Goal: Task Accomplishment & Management: Manage account settings

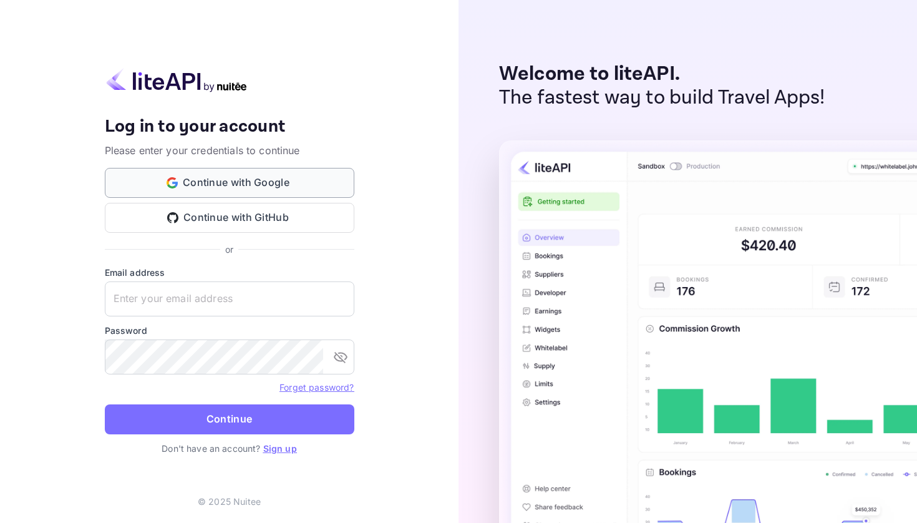
click at [228, 189] on button "Continue with Google" at bounding box center [230, 183] width 250 height 30
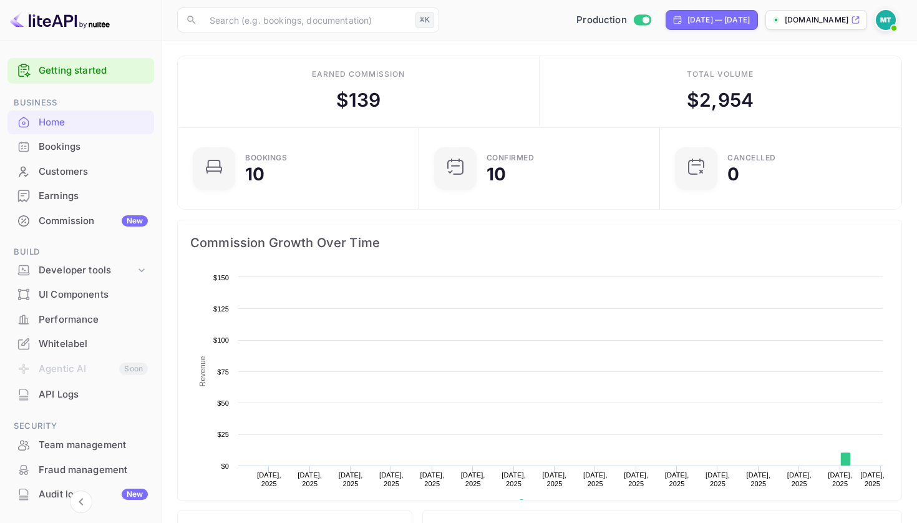
scroll to position [1, 1]
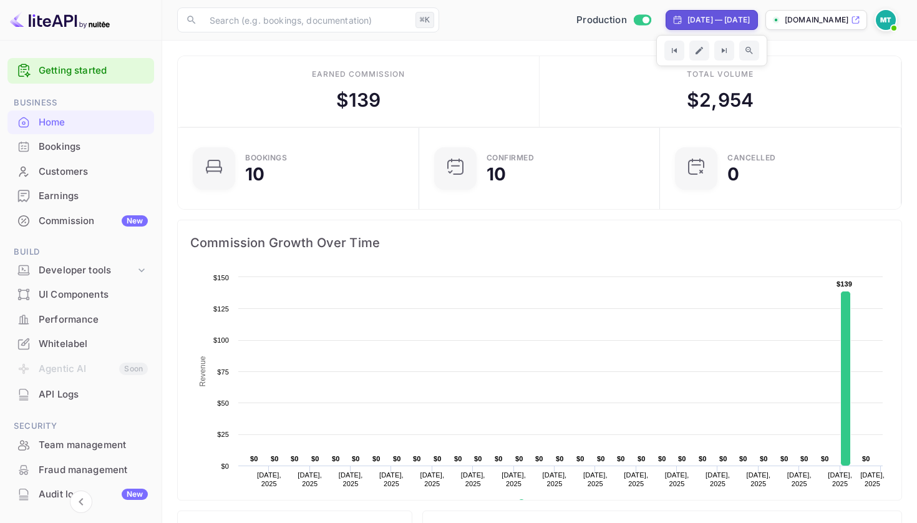
click at [690, 21] on div "[DATE] — [DATE]" at bounding box center [719, 19] width 62 height 11
select select "8"
select select "2025"
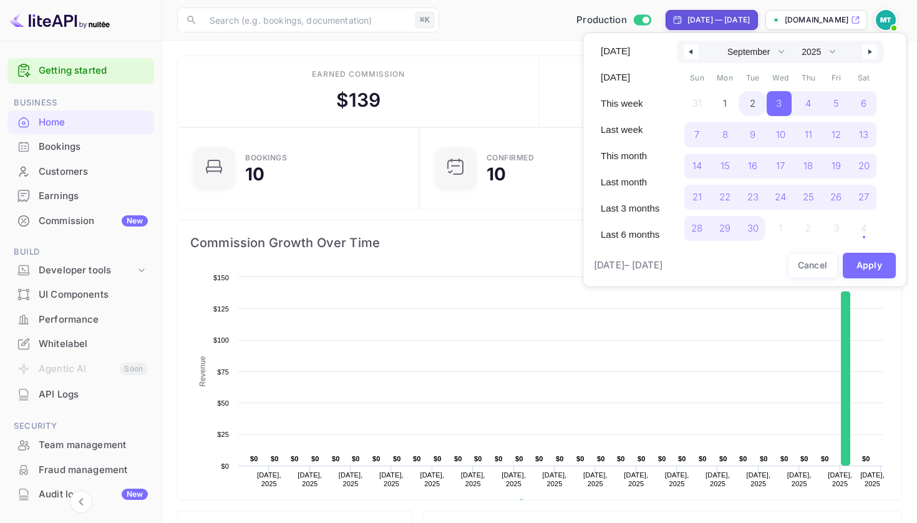
click at [755, 102] on span "2" at bounding box center [753, 103] width 6 height 22
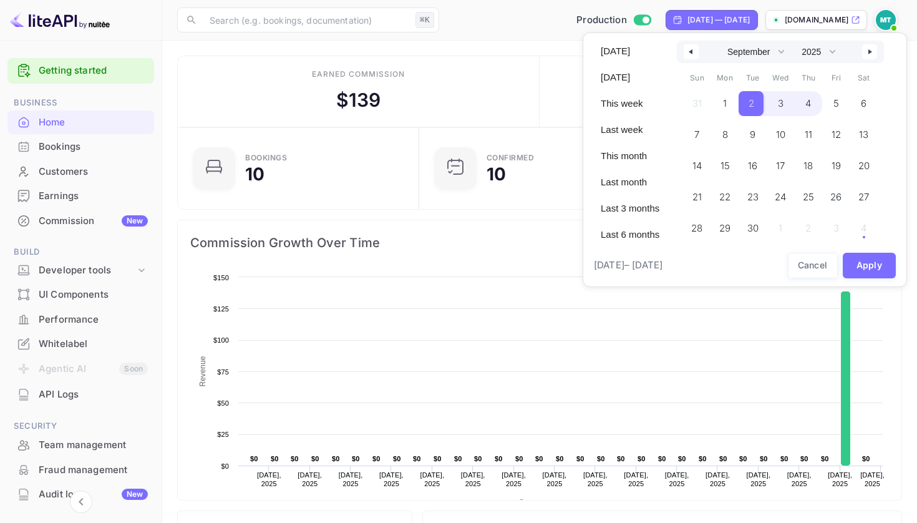
click at [809, 102] on span "4" at bounding box center [809, 103] width 6 height 22
click at [866, 264] on button "Apply" at bounding box center [870, 266] width 54 height 26
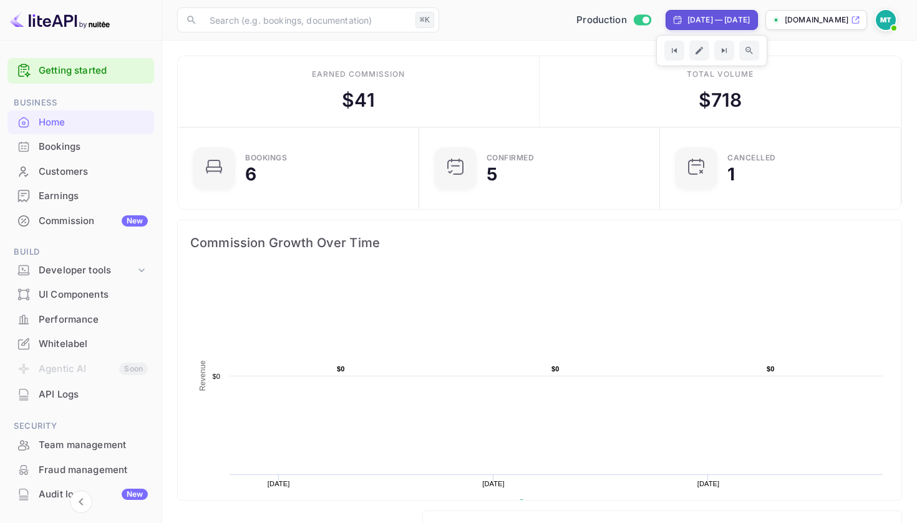
click at [688, 22] on div "[DATE] — [DATE]" at bounding box center [719, 19] width 62 height 11
select select "8"
select select "2025"
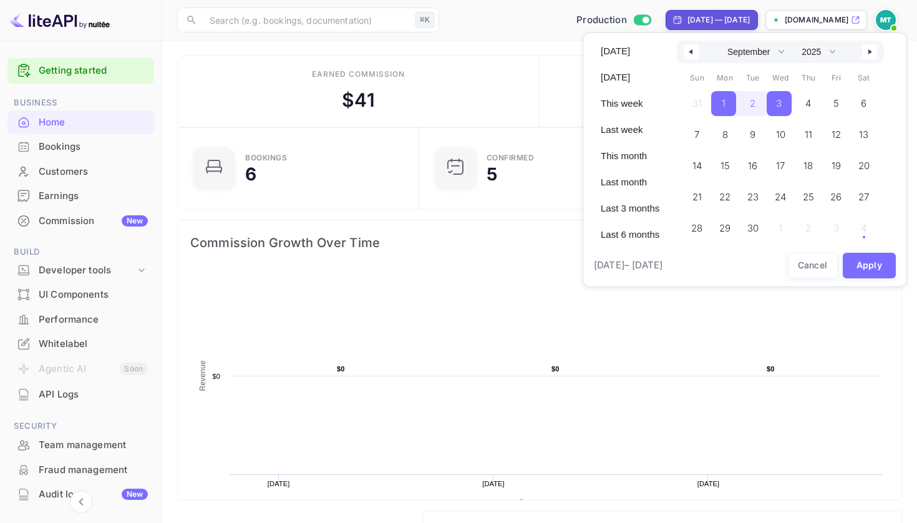
click at [875, 52] on icon "button" at bounding box center [872, 51] width 6 height 5
click at [783, 103] on span "1" at bounding box center [781, 103] width 4 height 22
click at [865, 107] on span "4" at bounding box center [864, 103] width 6 height 22
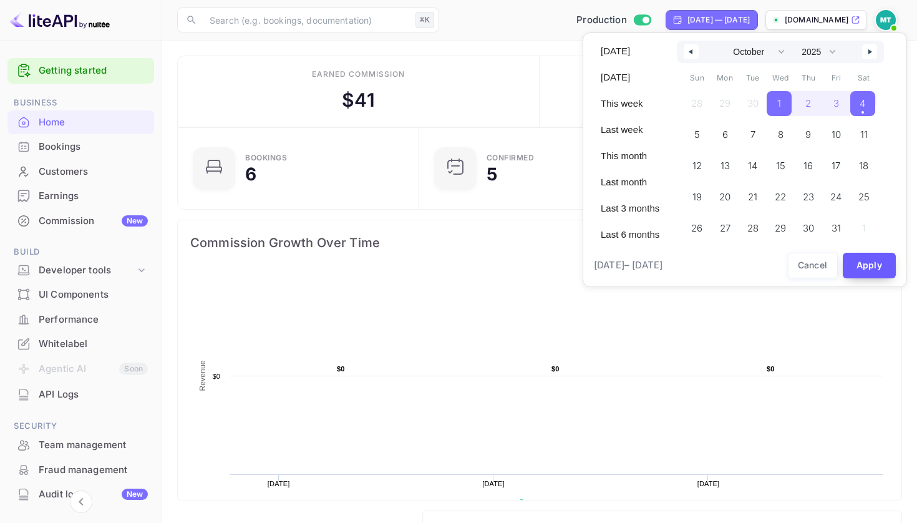
click at [866, 263] on button "Apply" at bounding box center [870, 266] width 54 height 26
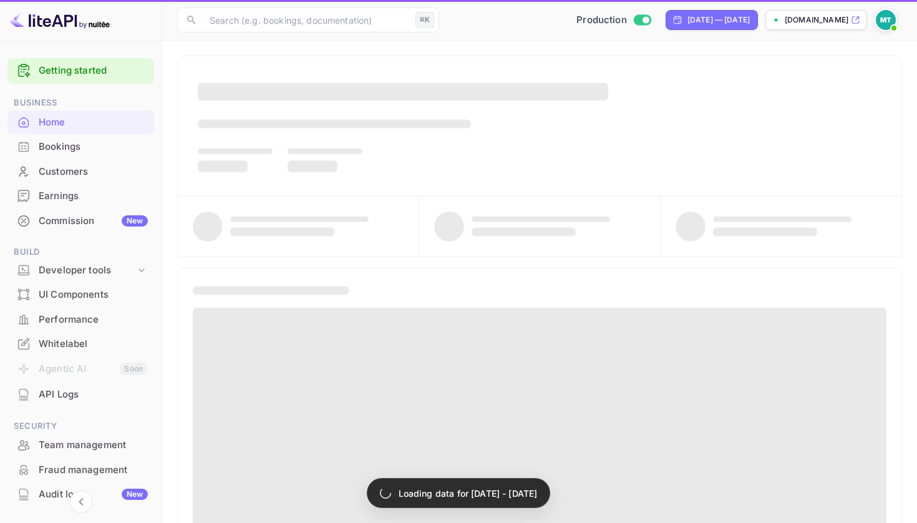
select select "8"
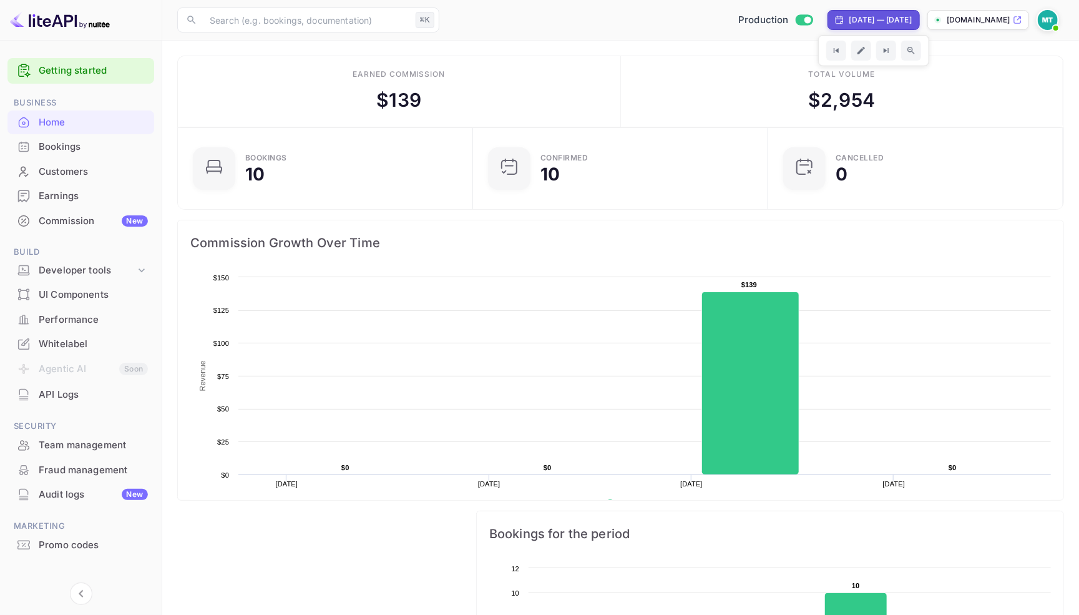
click at [858, 14] on div "[DATE] — [DATE]" at bounding box center [880, 19] width 62 height 11
select select "8"
select select "2025"
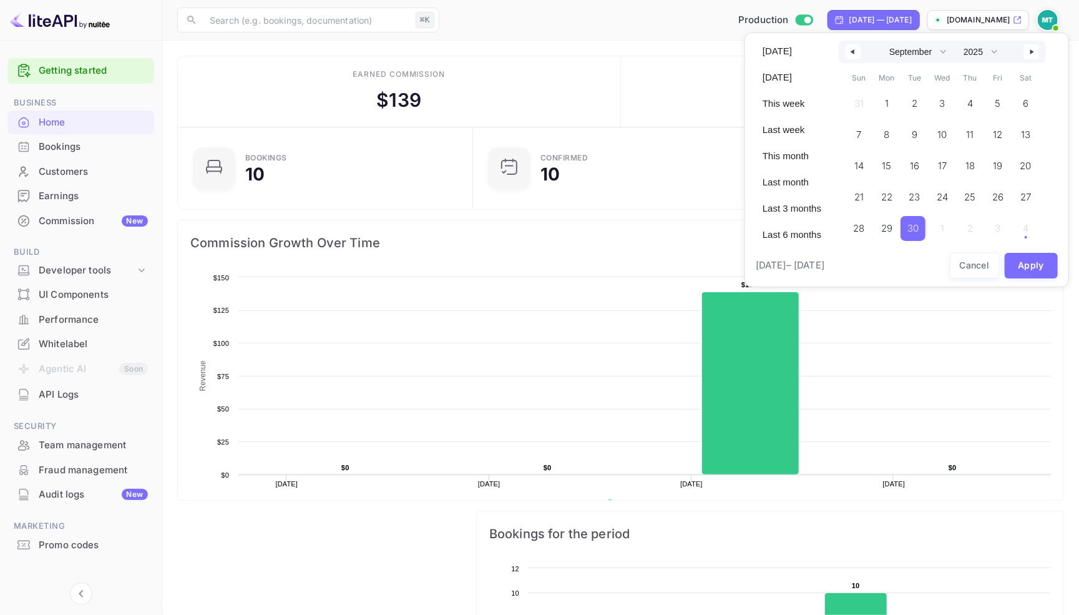
click at [917, 47] on button "button" at bounding box center [1031, 51] width 15 height 15
select select "9"
click at [917, 102] on span "4" at bounding box center [1024, 103] width 25 height 25
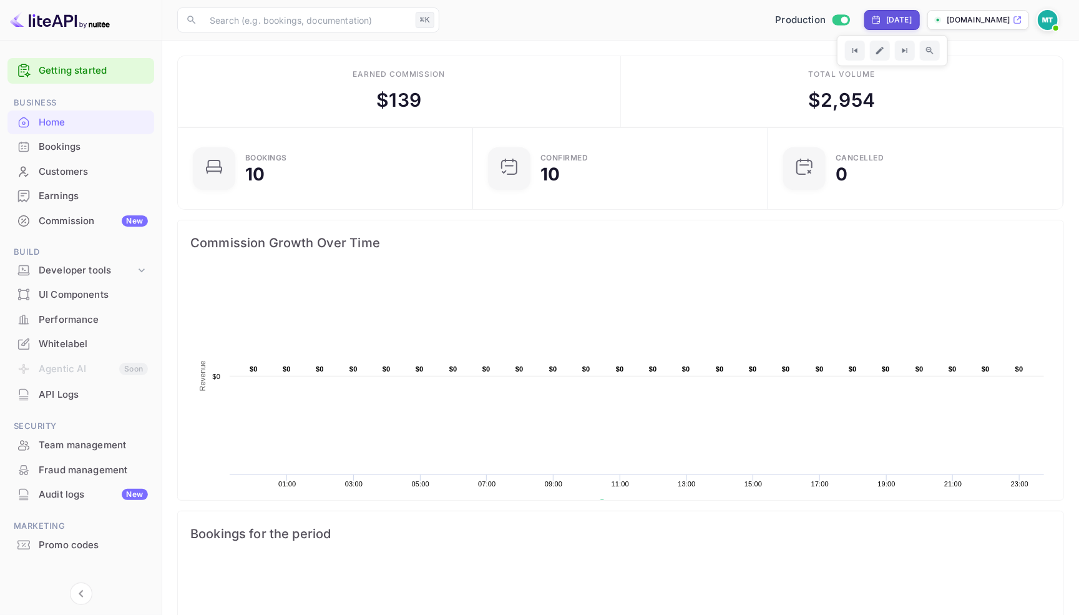
click at [886, 17] on div "[DATE]" at bounding box center [899, 19] width 26 height 11
select select "9"
select select "2025"
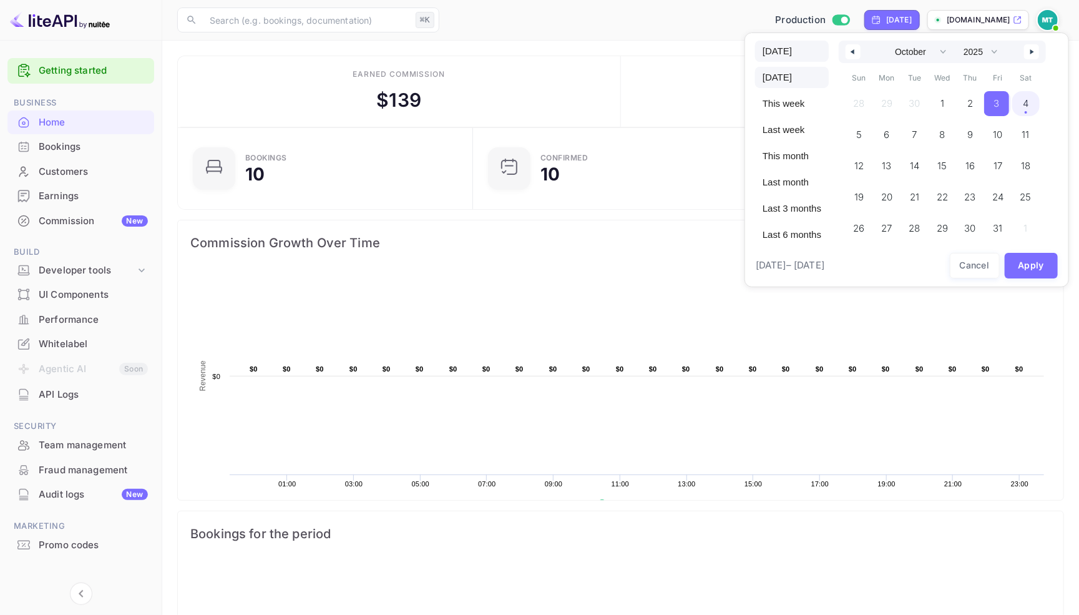
click at [781, 46] on span "[DATE]" at bounding box center [792, 51] width 74 height 21
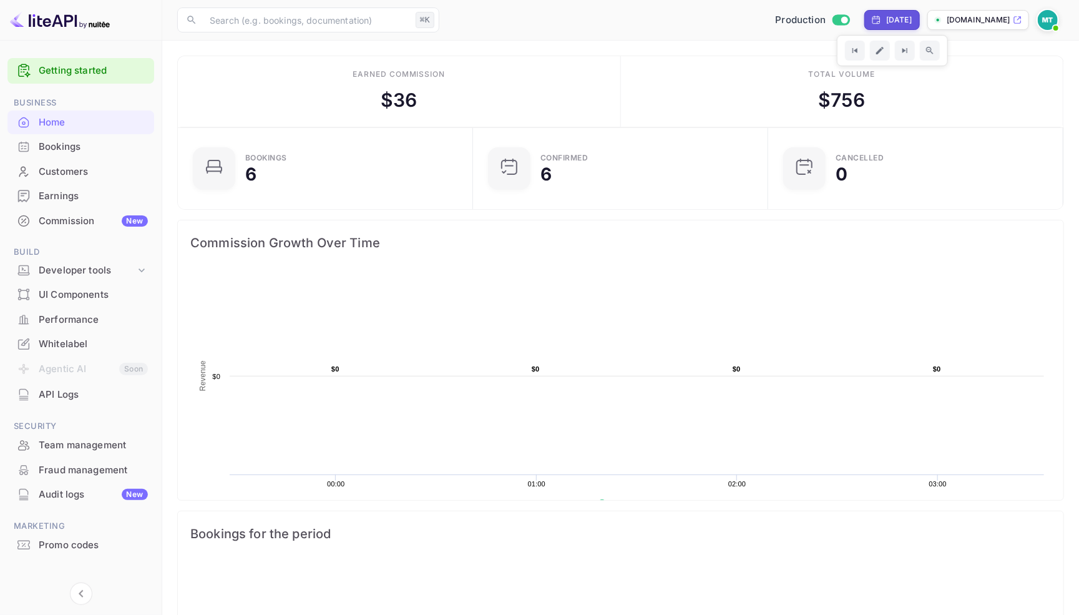
click at [886, 15] on div "[DATE]" at bounding box center [899, 19] width 26 height 11
select select "9"
select select "2025"
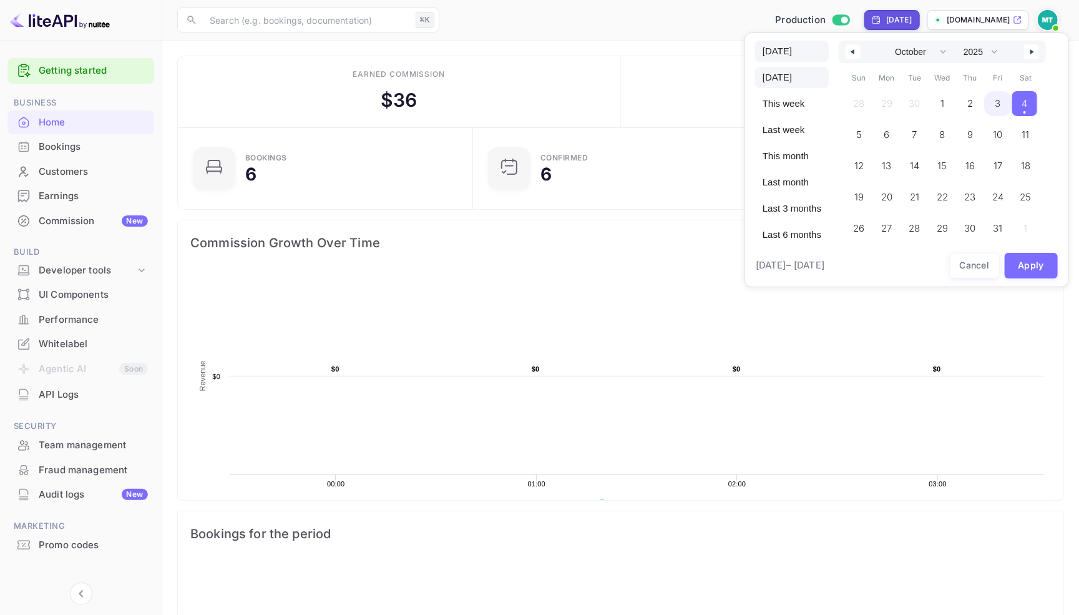
click at [797, 77] on span "[DATE]" at bounding box center [792, 77] width 74 height 21
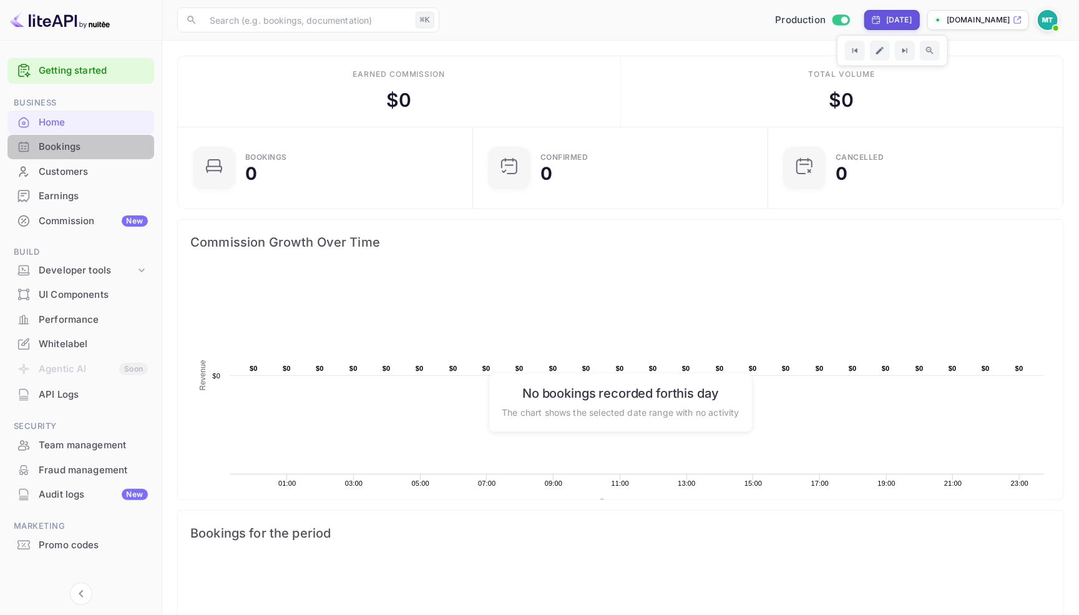
click at [85, 139] on div "Bookings" at bounding box center [80, 147] width 147 height 24
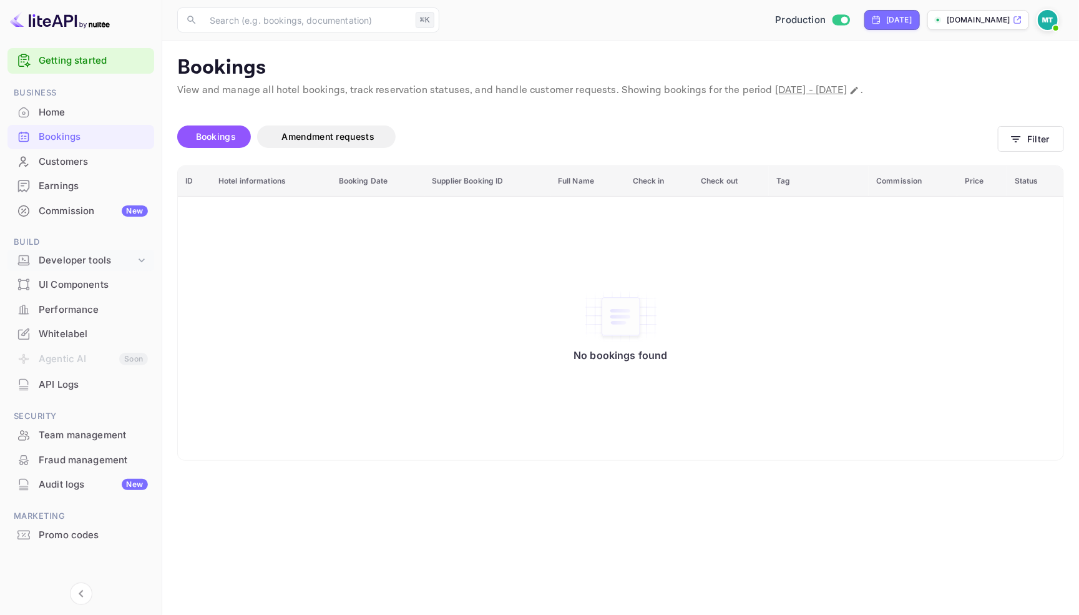
scroll to position [9, 0]
click at [74, 328] on div "Whitelabel" at bounding box center [93, 335] width 109 height 14
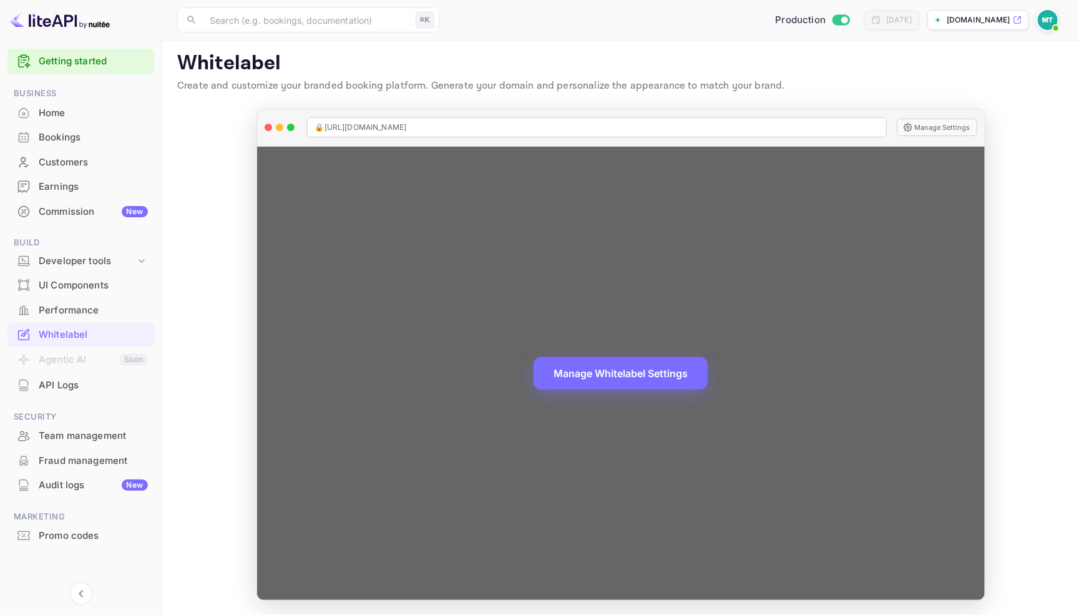
scroll to position [3, 0]
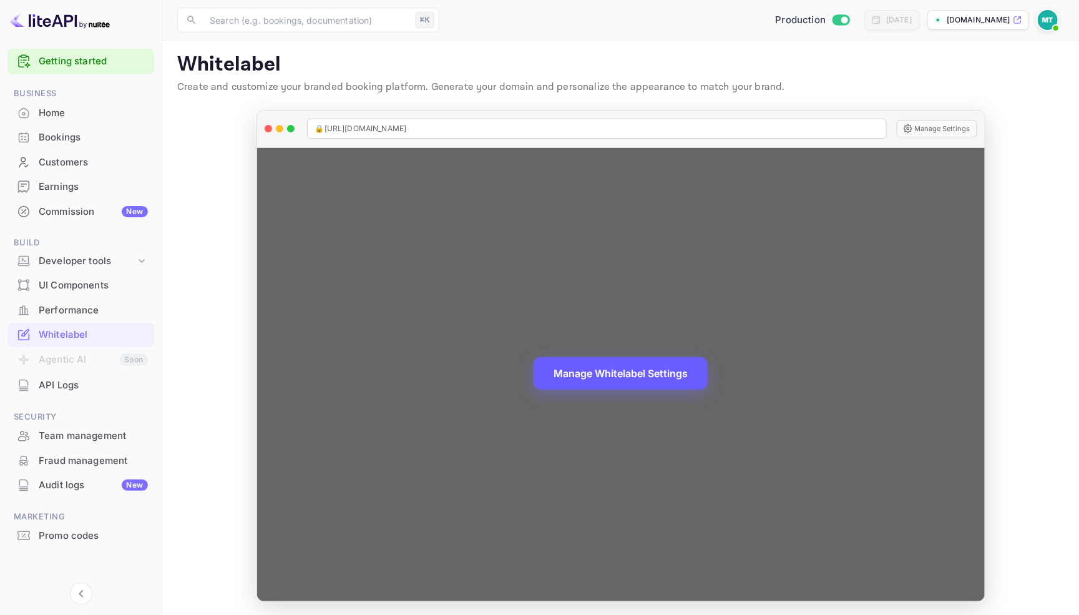
click at [632, 369] on button "Manage Whitelabel Settings" at bounding box center [621, 373] width 174 height 32
click at [621, 371] on button "Manage Whitelabel Settings" at bounding box center [621, 373] width 174 height 32
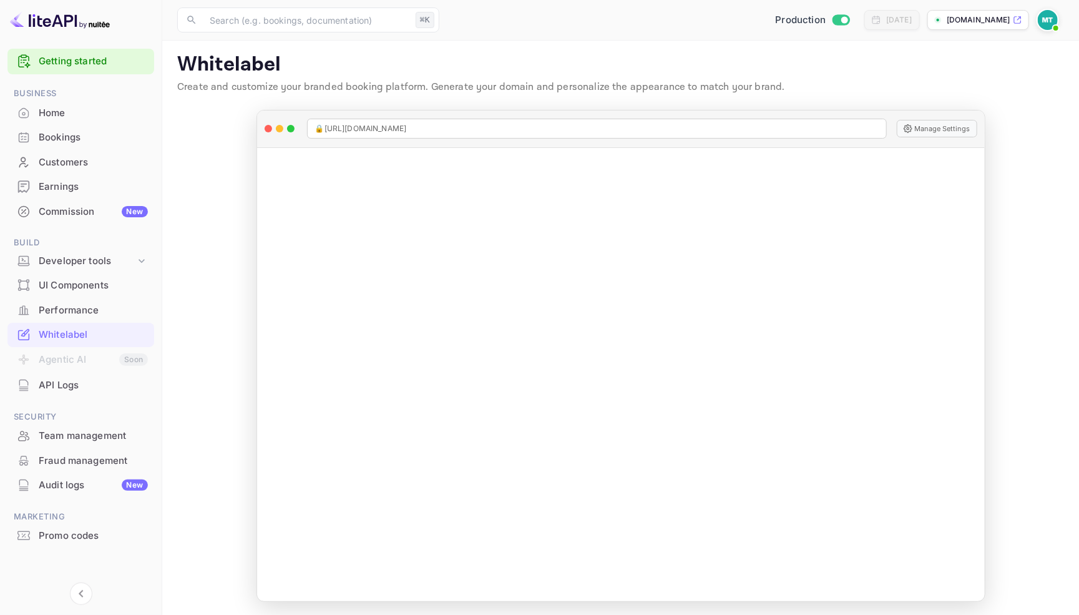
click at [917, 22] on p "[DOMAIN_NAME]" at bounding box center [979, 19] width 64 height 11
click at [917, 19] on img at bounding box center [1048, 20] width 20 height 20
click at [199, 263] on div at bounding box center [539, 307] width 1079 height 615
click at [199, 250] on main "Whitelabel Create and customize your branded booking platform. Generate your do…" at bounding box center [620, 326] width 917 height 579
click at [122, 262] on div "Developer tools" at bounding box center [87, 261] width 97 height 14
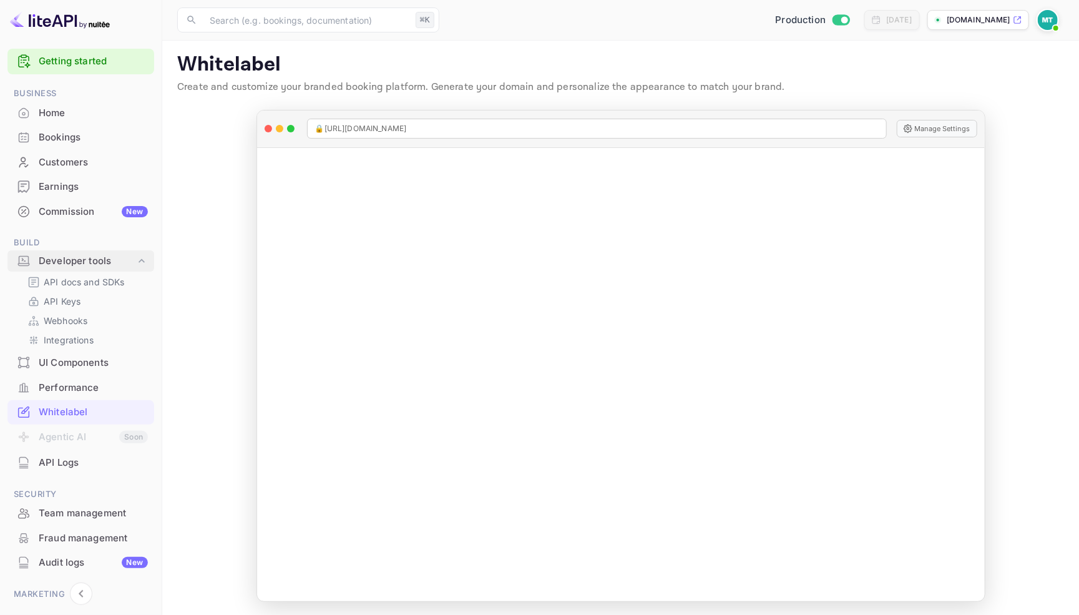
click at [122, 262] on div "Developer tools" at bounding box center [87, 261] width 97 height 14
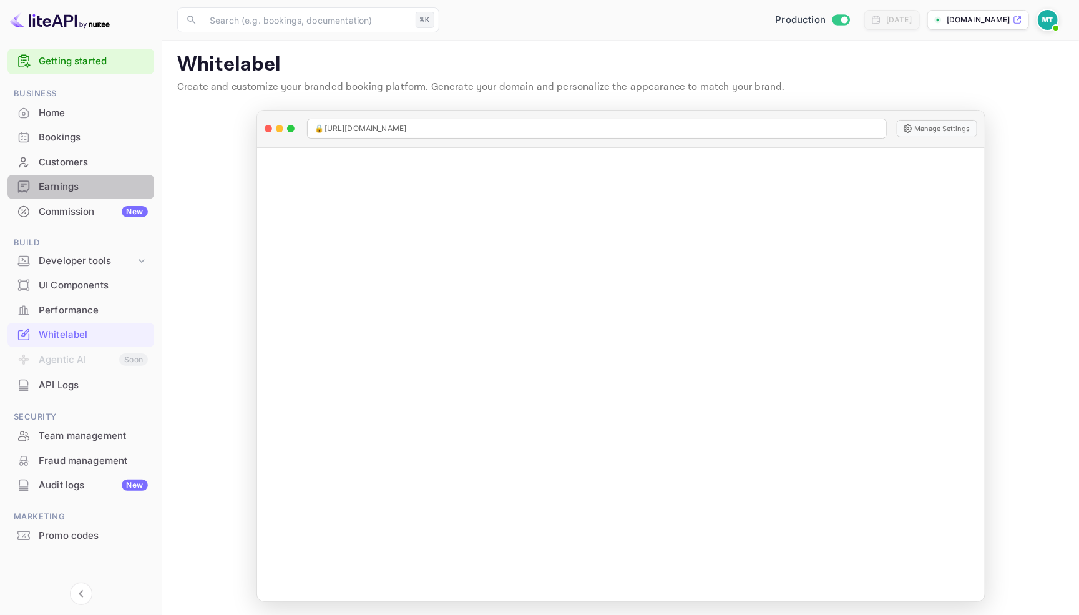
click at [74, 188] on div "Earnings" at bounding box center [93, 187] width 109 height 14
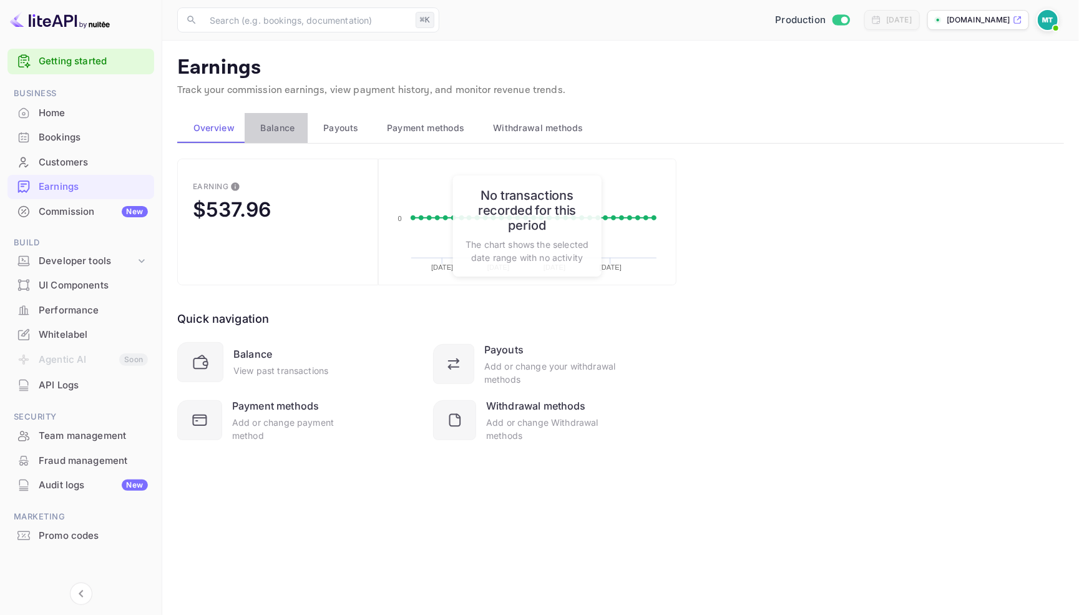
click at [270, 127] on span "Balance" at bounding box center [278, 127] width 34 height 15
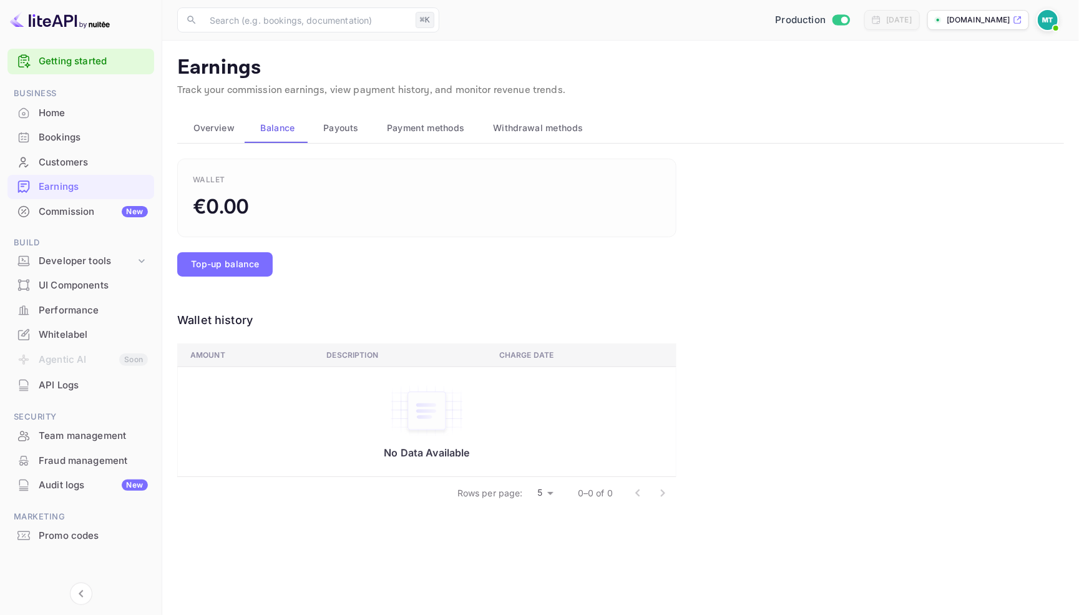
click at [338, 122] on span "Payouts" at bounding box center [340, 127] width 35 height 15
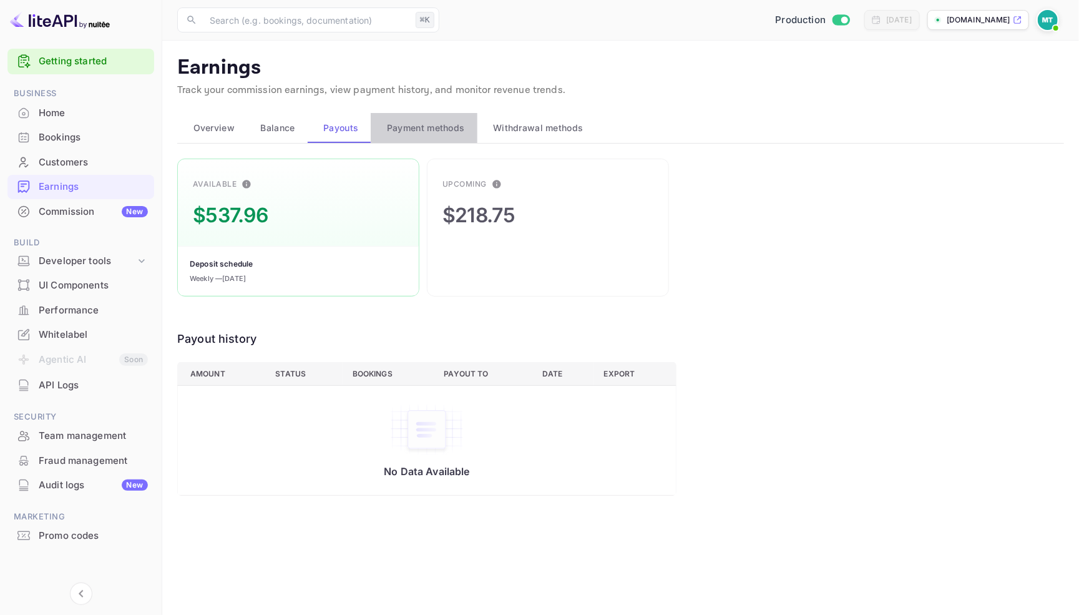
click at [422, 124] on span "Payment methods" at bounding box center [426, 127] width 78 height 15
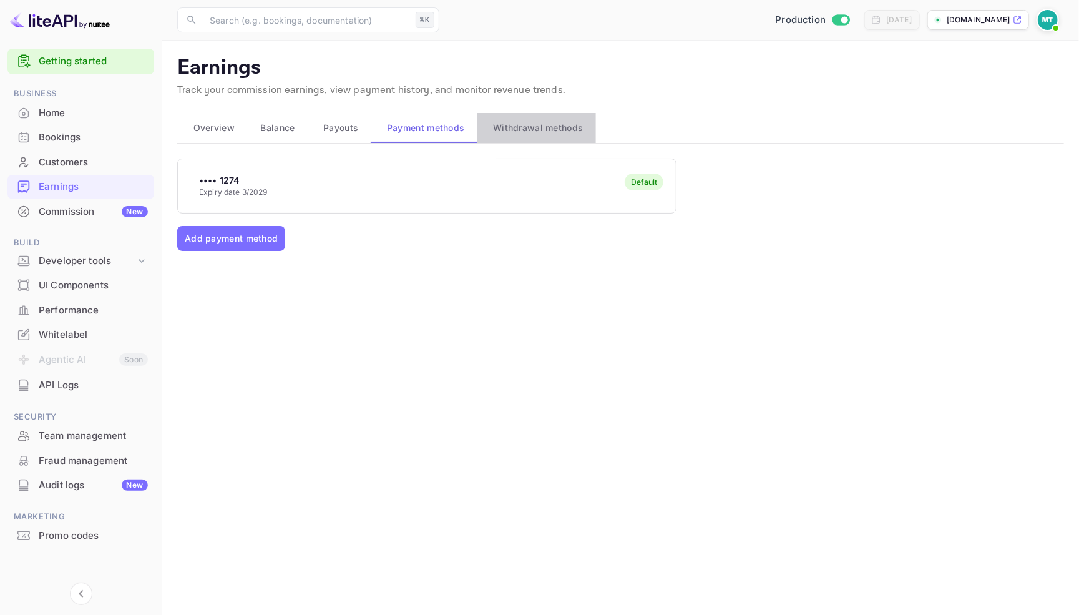
click at [542, 122] on span "Withdrawal methods" at bounding box center [538, 127] width 90 height 15
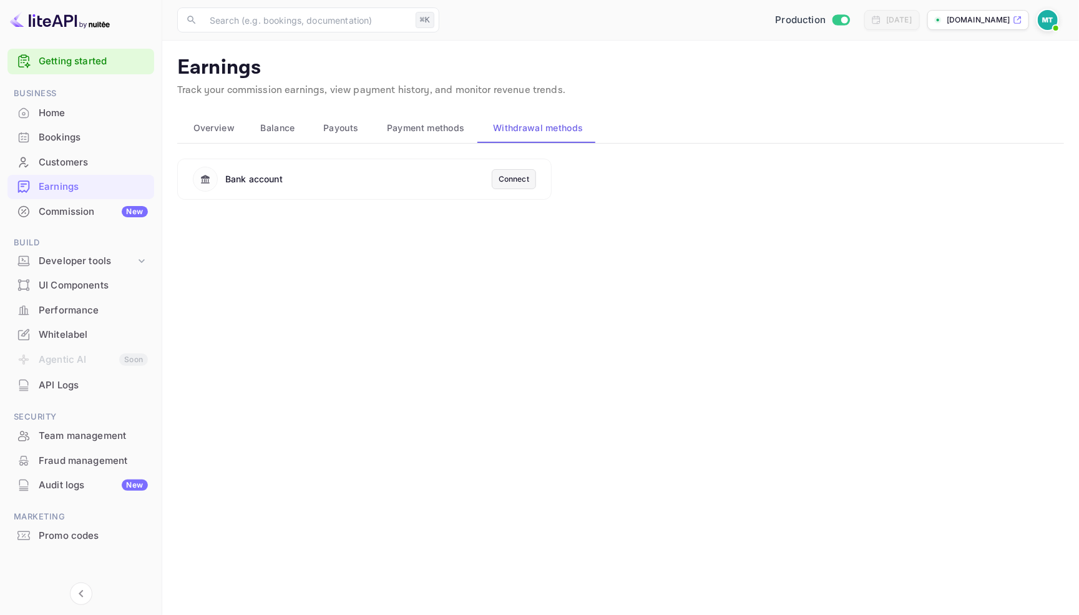
click at [215, 127] on span "Overview" at bounding box center [213, 127] width 41 height 15
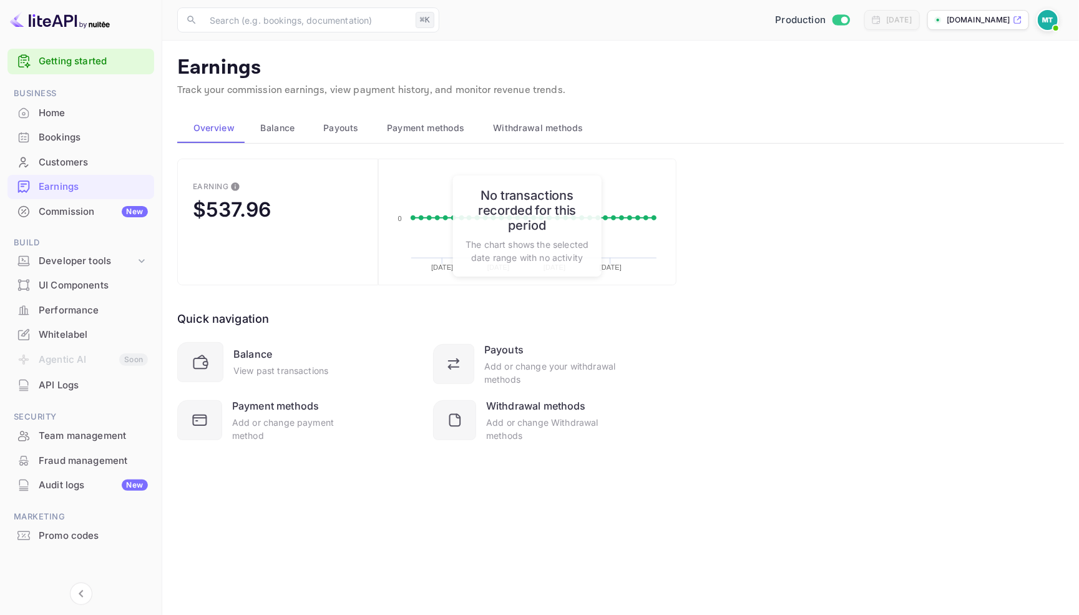
click at [74, 107] on div "Home" at bounding box center [93, 113] width 109 height 14
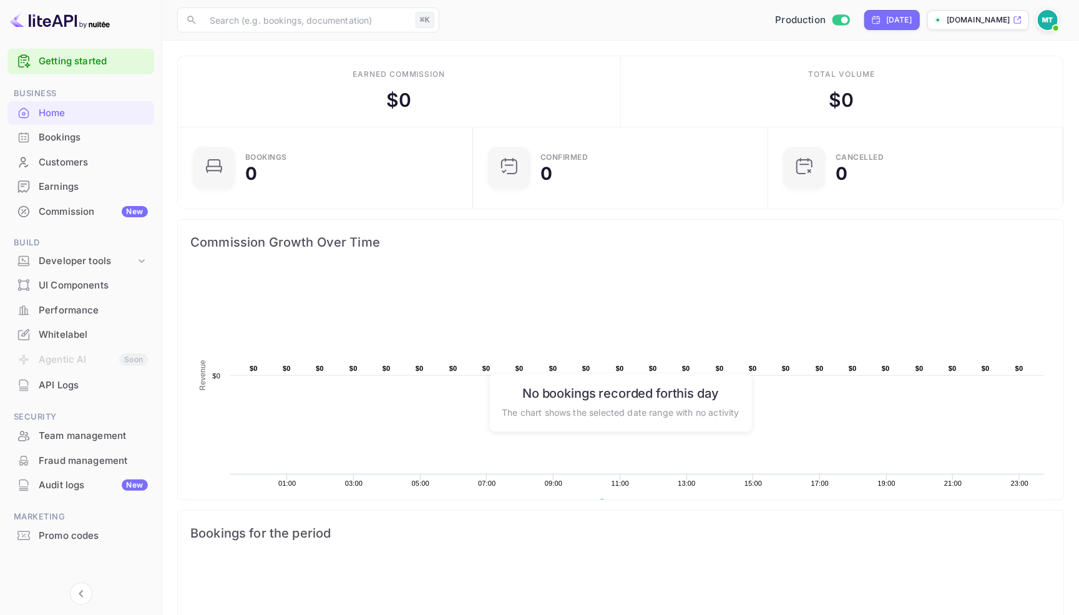
click at [76, 60] on link "Getting started" at bounding box center [93, 61] width 109 height 14
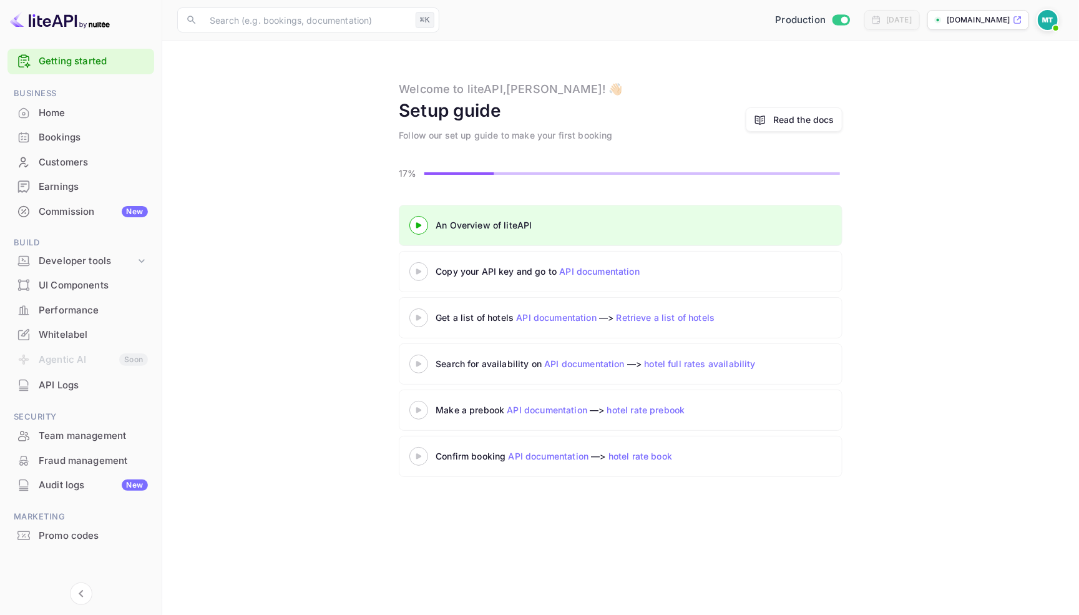
click at [48, 19] on img at bounding box center [60, 20] width 100 height 20
click at [71, 330] on div "Whitelabel" at bounding box center [93, 335] width 109 height 14
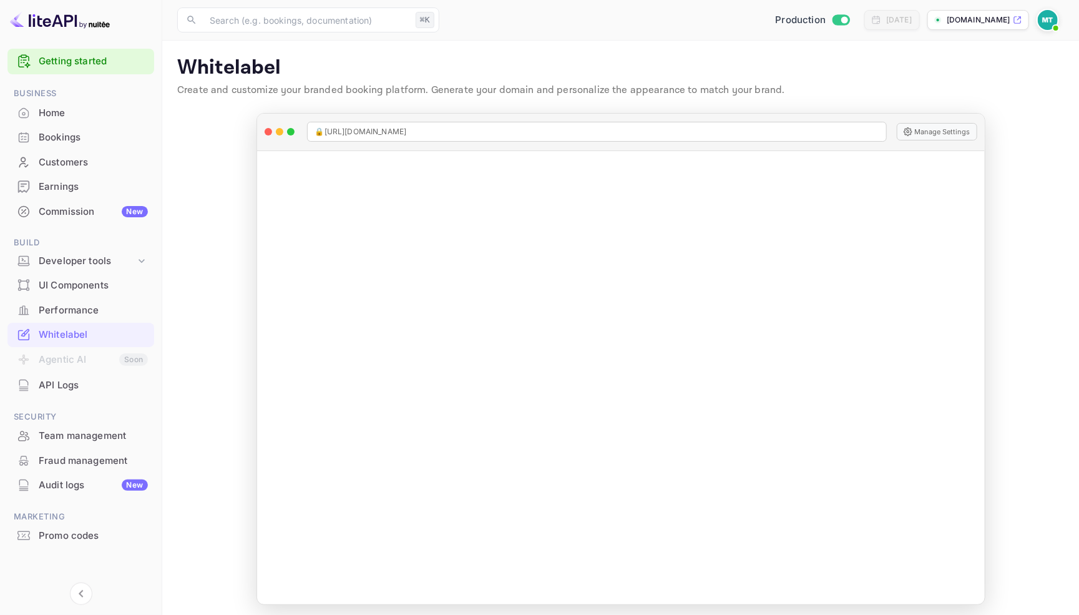
click at [61, 189] on div "Earnings" at bounding box center [93, 187] width 109 height 14
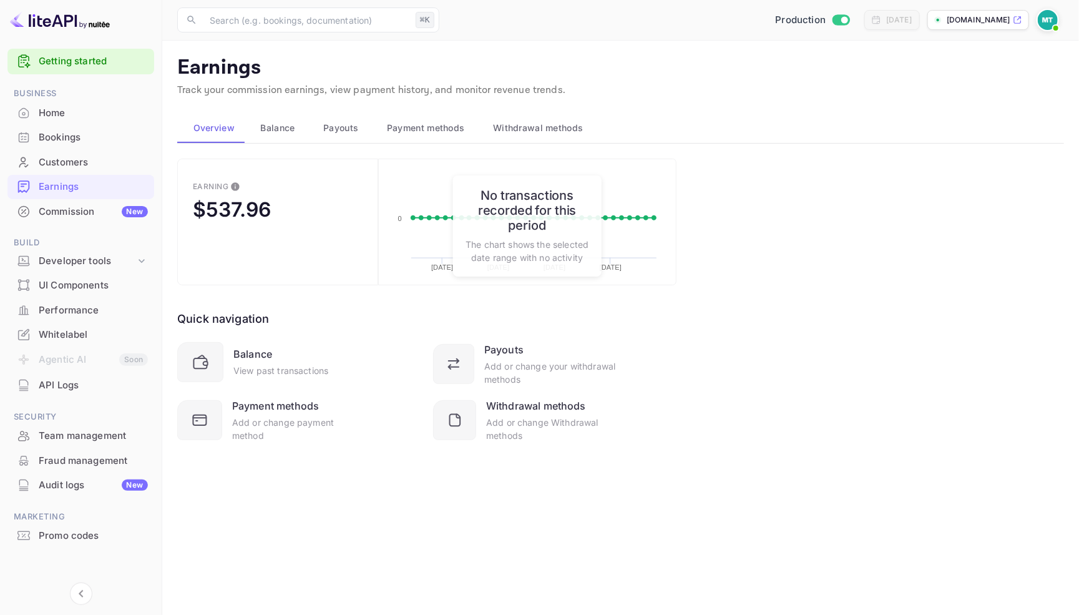
click at [87, 335] on div "Whitelabel" at bounding box center [93, 335] width 109 height 14
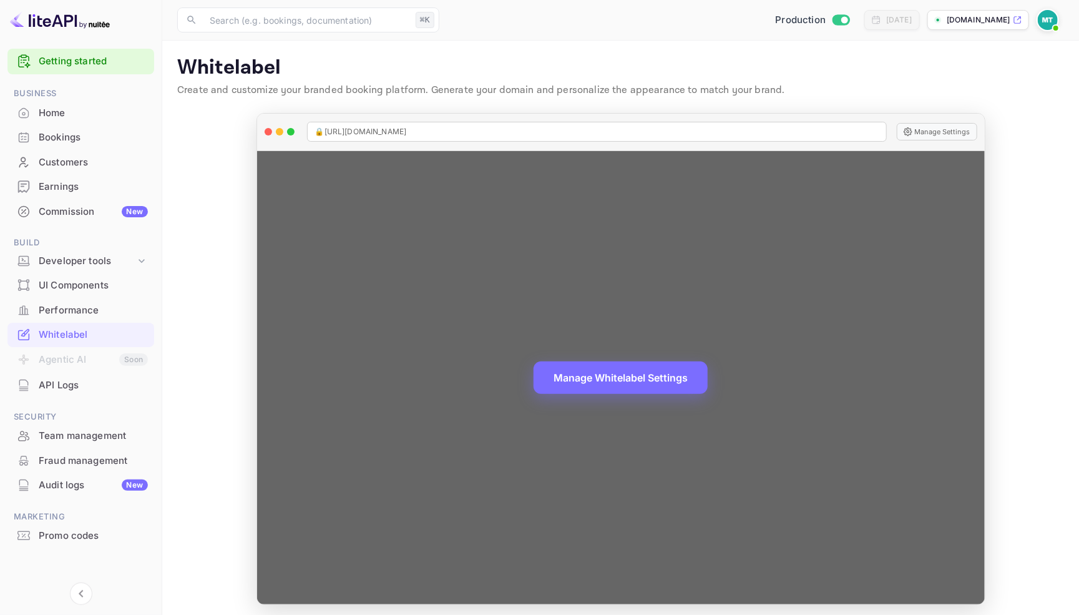
click at [622, 290] on div "Manage Whitelabel Settings" at bounding box center [621, 377] width 728 height 453
click at [917, 132] on button "Manage Settings" at bounding box center [937, 131] width 81 height 17
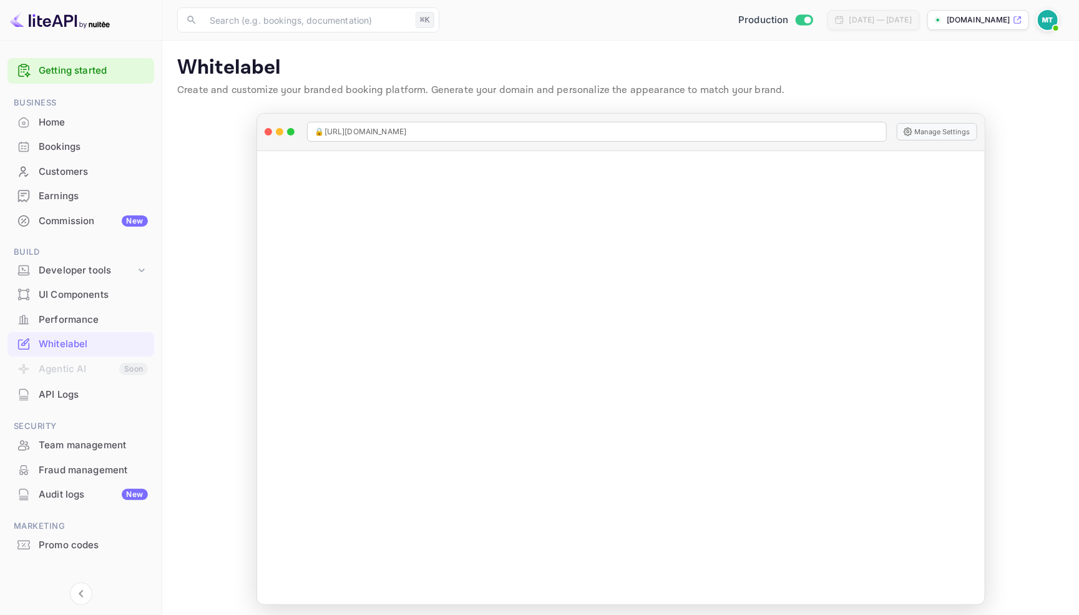
click at [1015, 22] on icon at bounding box center [1017, 20] width 9 height 9
click at [934, 19] on div "[DOMAIN_NAME]" at bounding box center [972, 19] width 76 height 11
click at [74, 274] on div "Developer tools" at bounding box center [87, 270] width 97 height 14
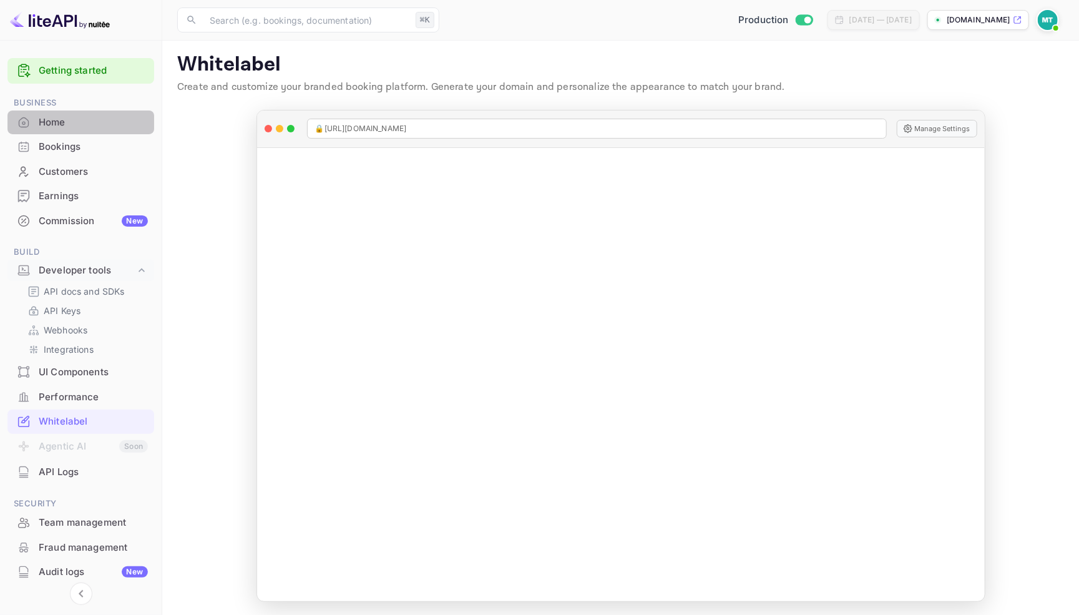
click at [54, 126] on div "Home" at bounding box center [93, 122] width 109 height 14
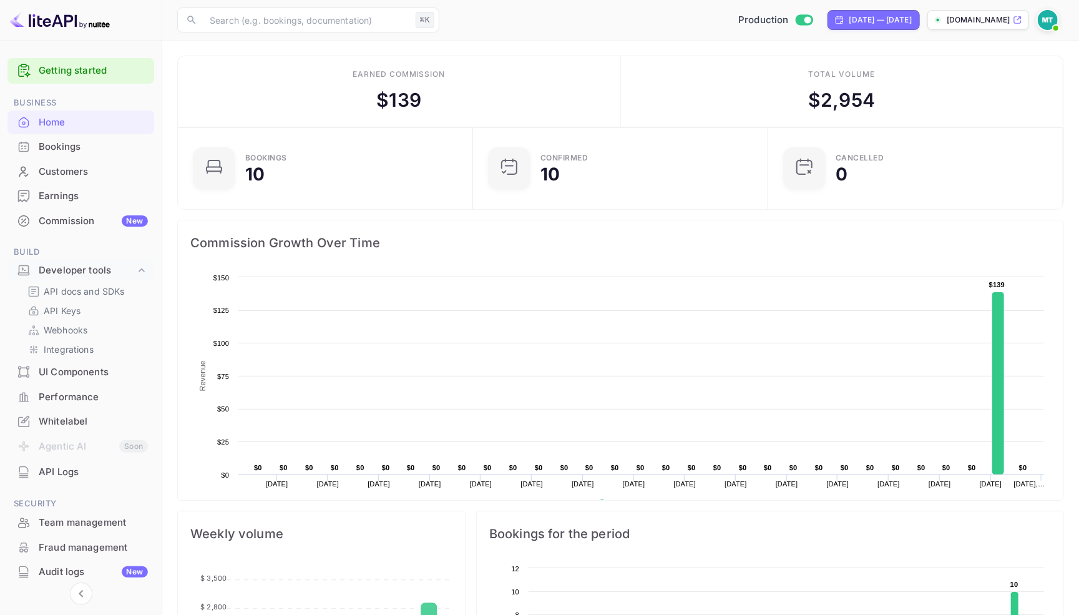
click at [1049, 19] on img at bounding box center [1048, 20] width 20 height 20
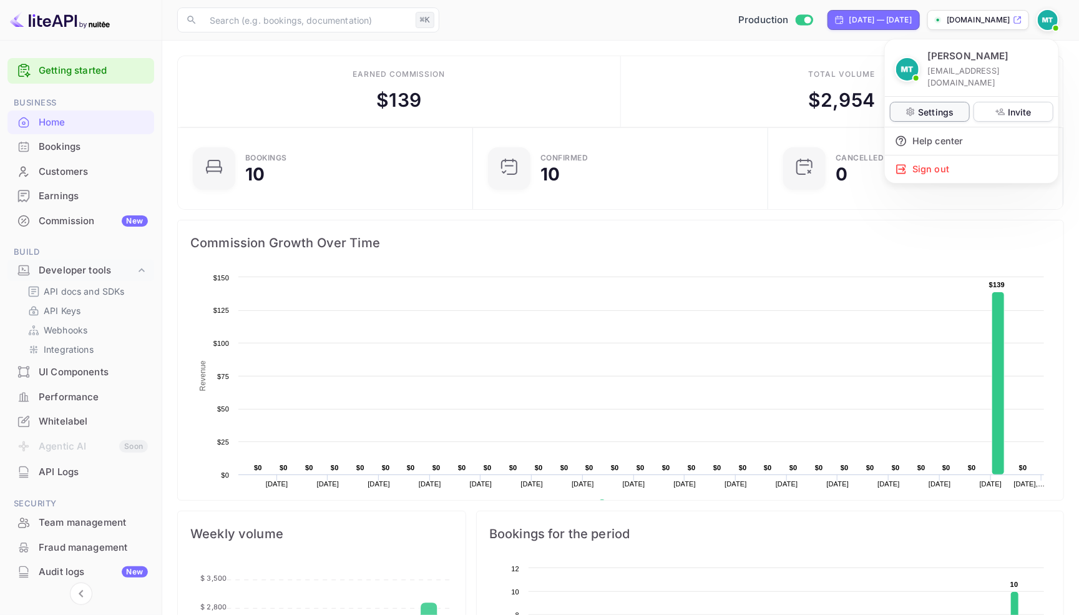
click at [934, 105] on p "Settings" at bounding box center [936, 111] width 36 height 13
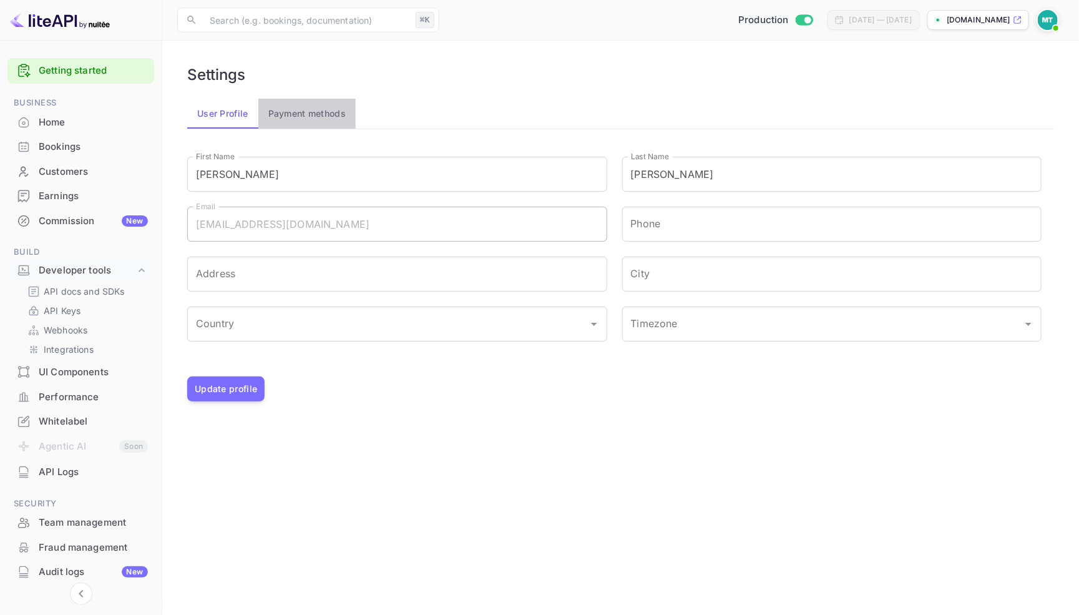
click at [298, 110] on button "Payment methods" at bounding box center [307, 114] width 98 height 30
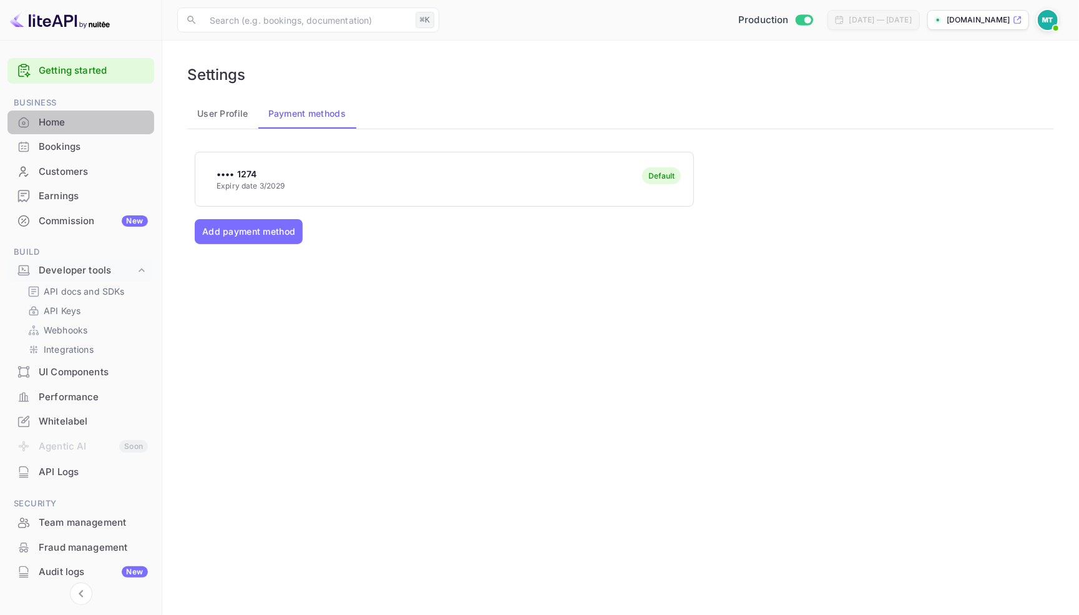
click at [43, 117] on div "Home" at bounding box center [93, 122] width 109 height 14
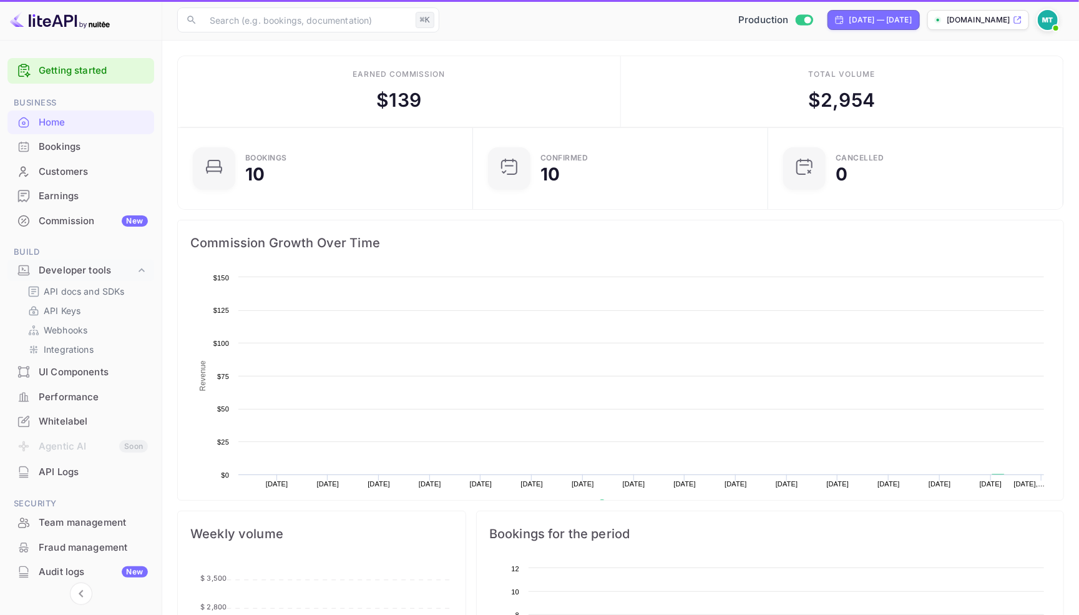
scroll to position [1, 1]
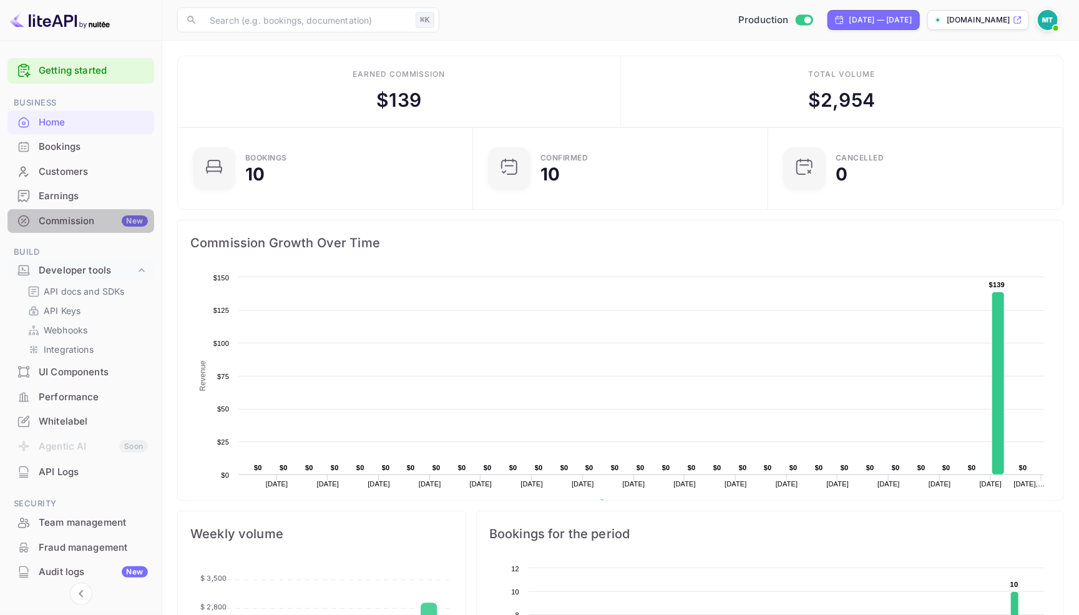
click at [60, 226] on div "Commission New" at bounding box center [93, 221] width 109 height 14
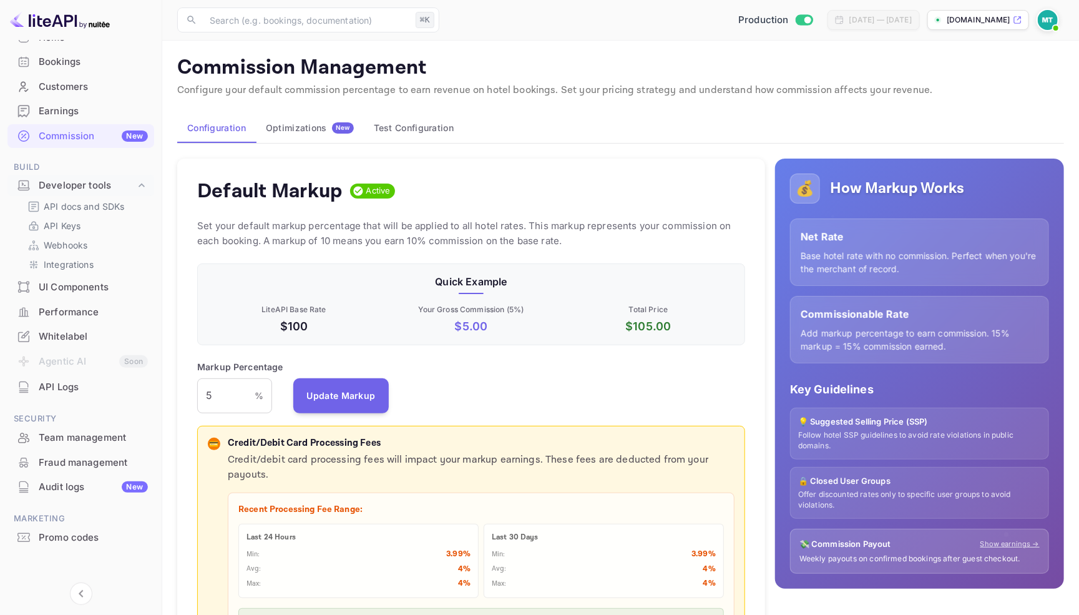
scroll to position [84, 0]
click at [61, 435] on div "Team management" at bounding box center [93, 438] width 109 height 14
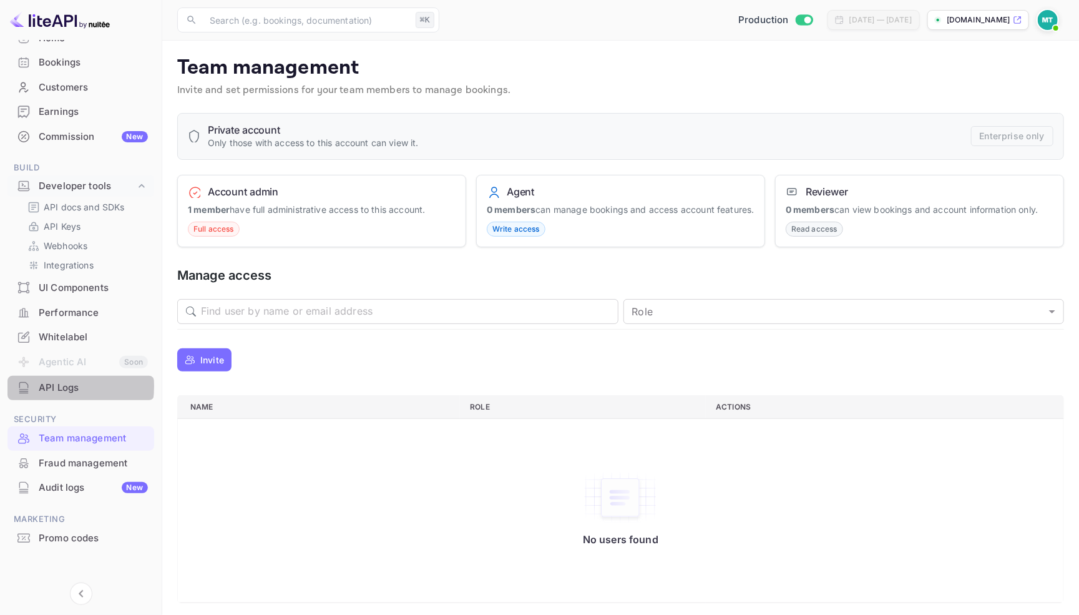
click at [51, 383] on div "API Logs" at bounding box center [93, 388] width 109 height 14
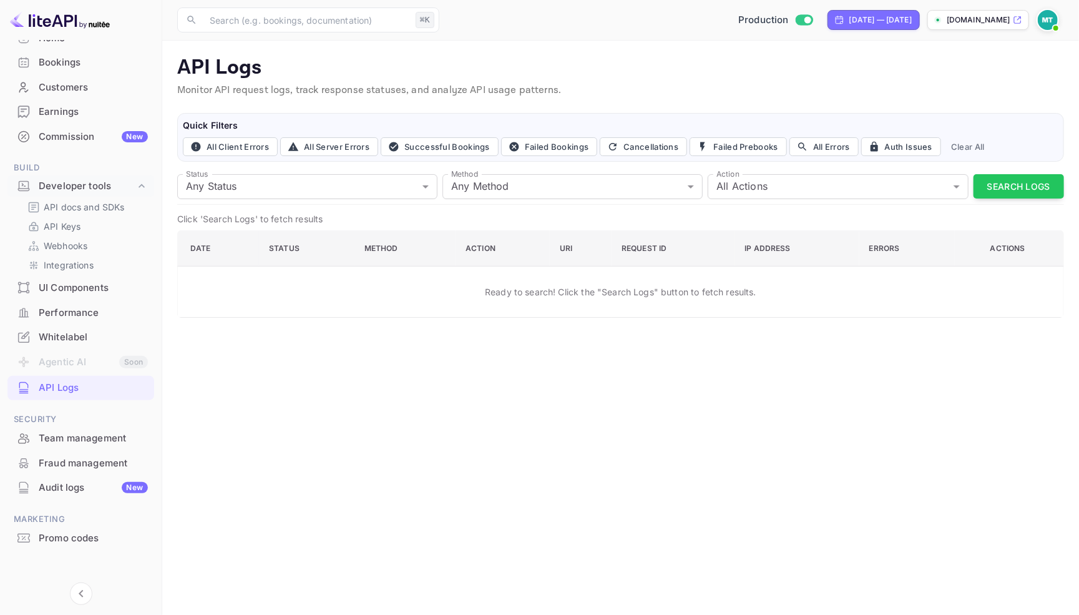
click at [57, 333] on div "Whitelabel" at bounding box center [93, 337] width 109 height 14
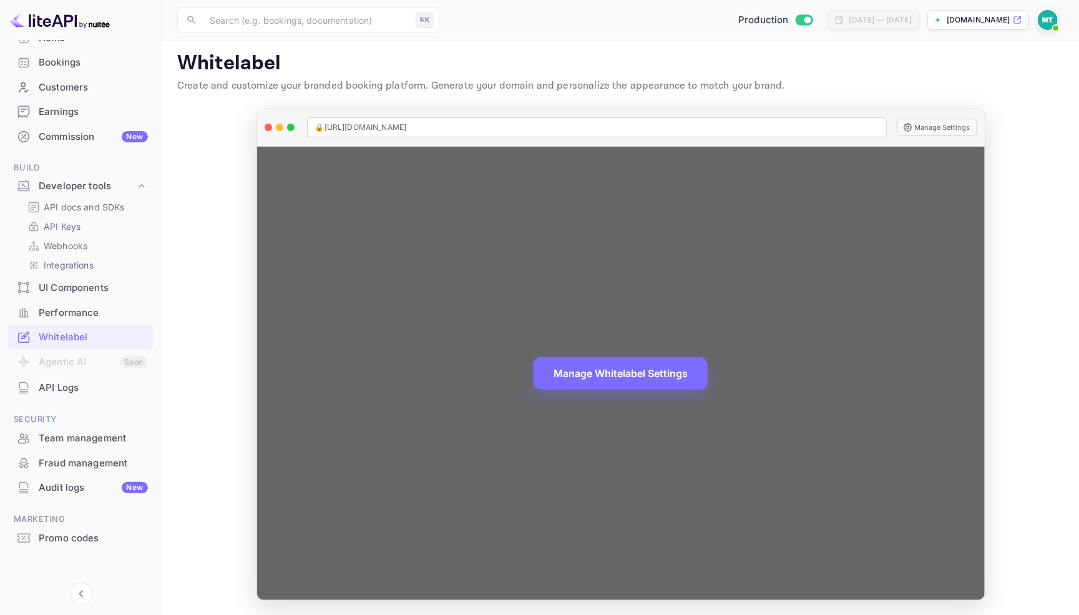
scroll to position [3, 0]
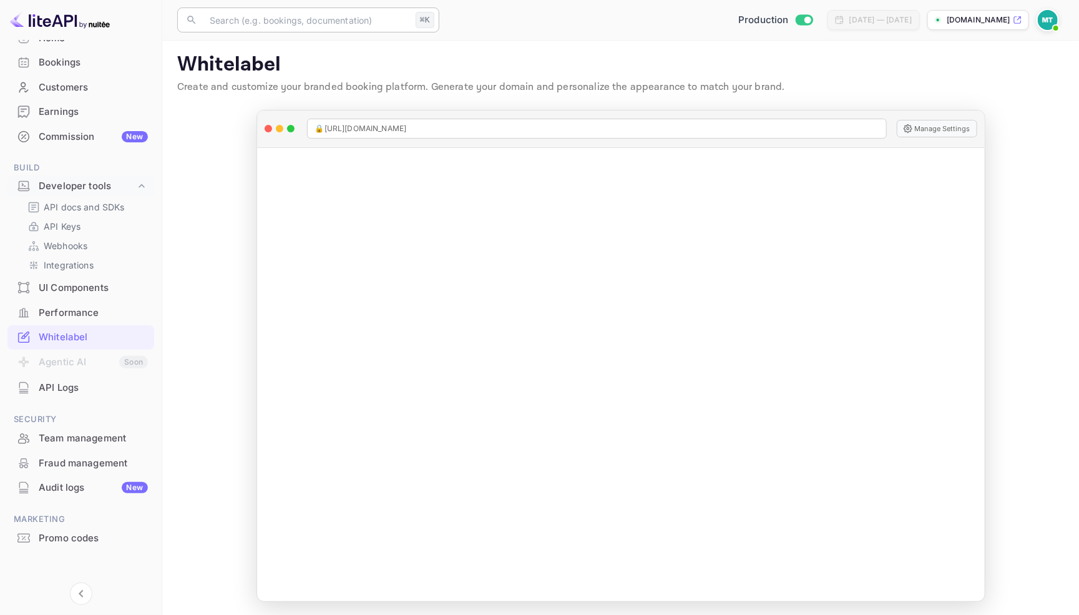
click at [273, 19] on input "text" at bounding box center [306, 19] width 208 height 25
click at [268, 257] on span "Developer" at bounding box center [351, 258] width 290 height 13
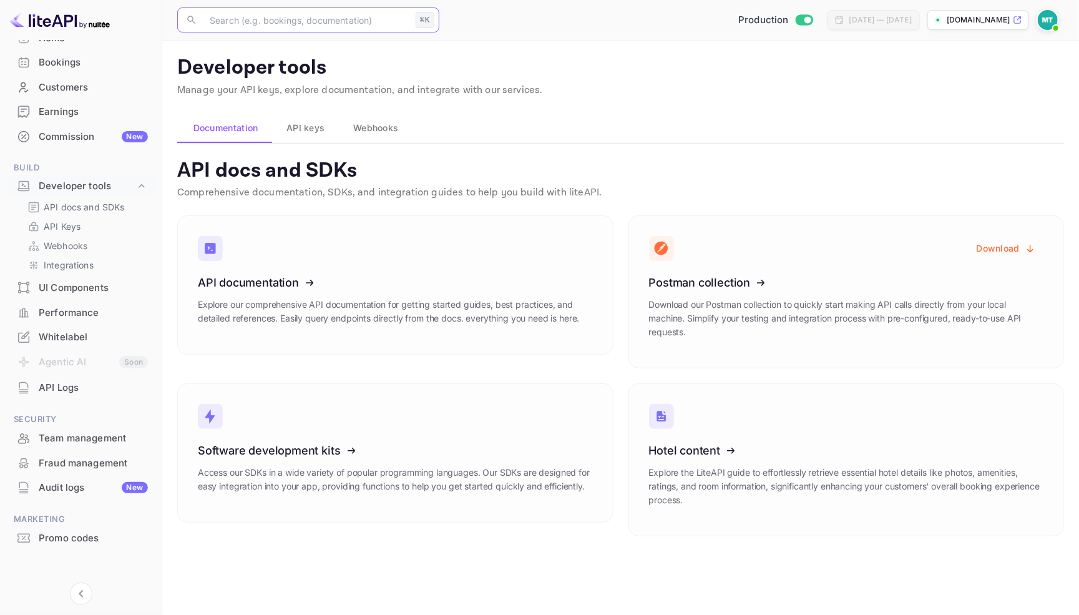
click at [260, 21] on input "text" at bounding box center [306, 19] width 208 height 25
click at [308, 125] on span "API keys" at bounding box center [305, 127] width 38 height 15
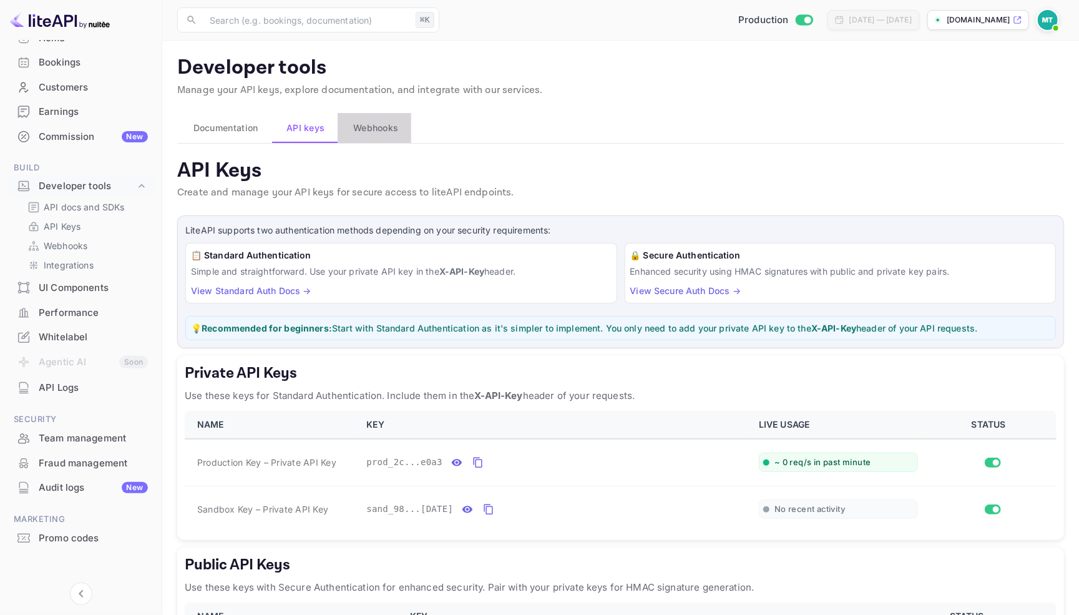
click at [368, 125] on span "Webhooks" at bounding box center [375, 127] width 45 height 15
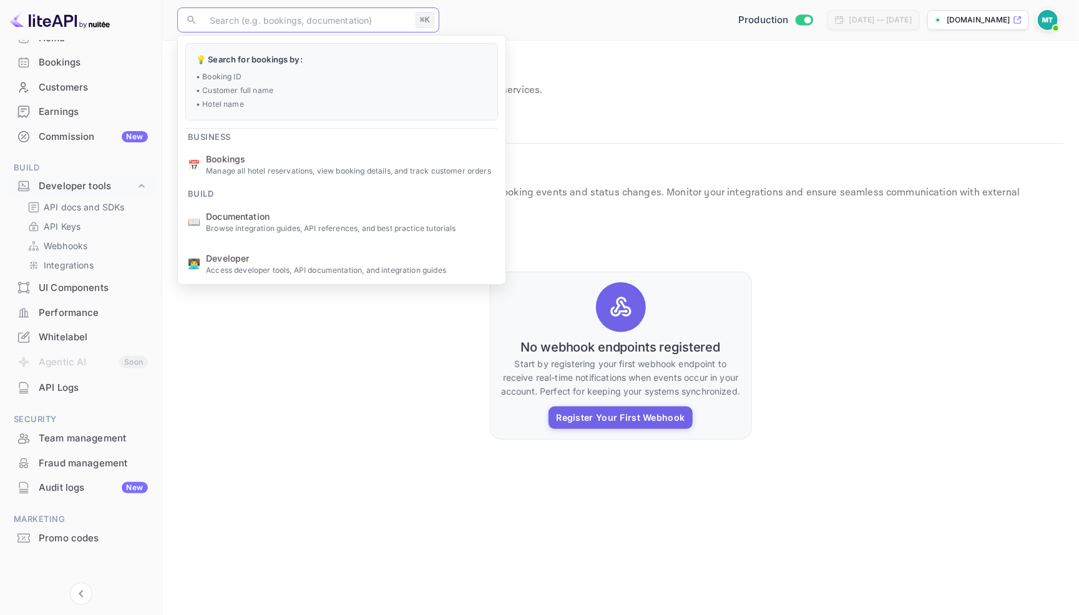
click at [294, 23] on input "text" at bounding box center [306, 19] width 208 height 25
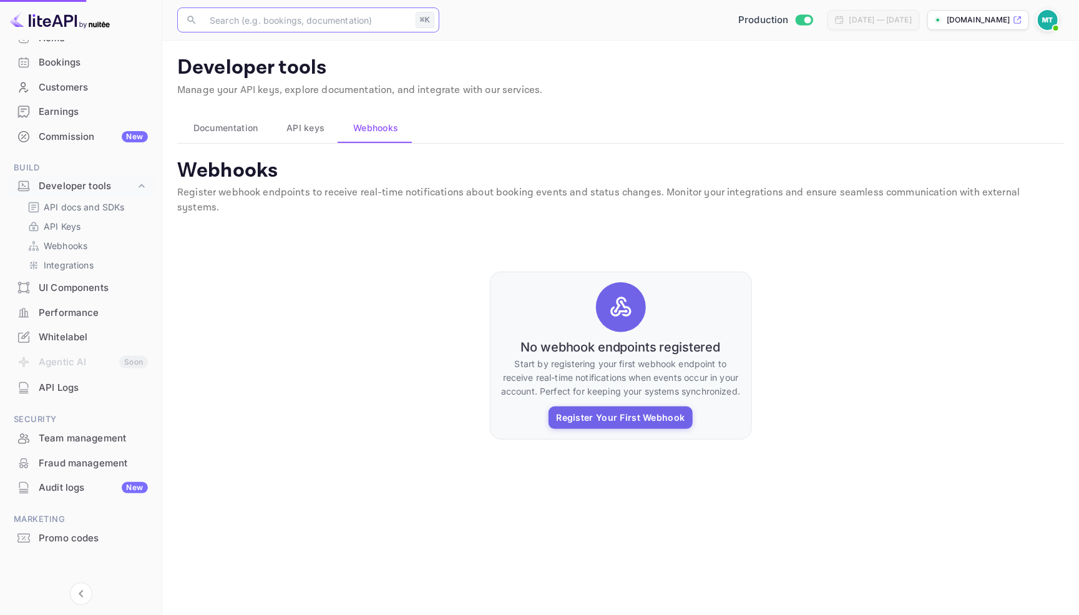
click at [279, 168] on p "Manage all hotel reservations, view booking details, and track customer orders" at bounding box center [351, 170] width 290 height 11
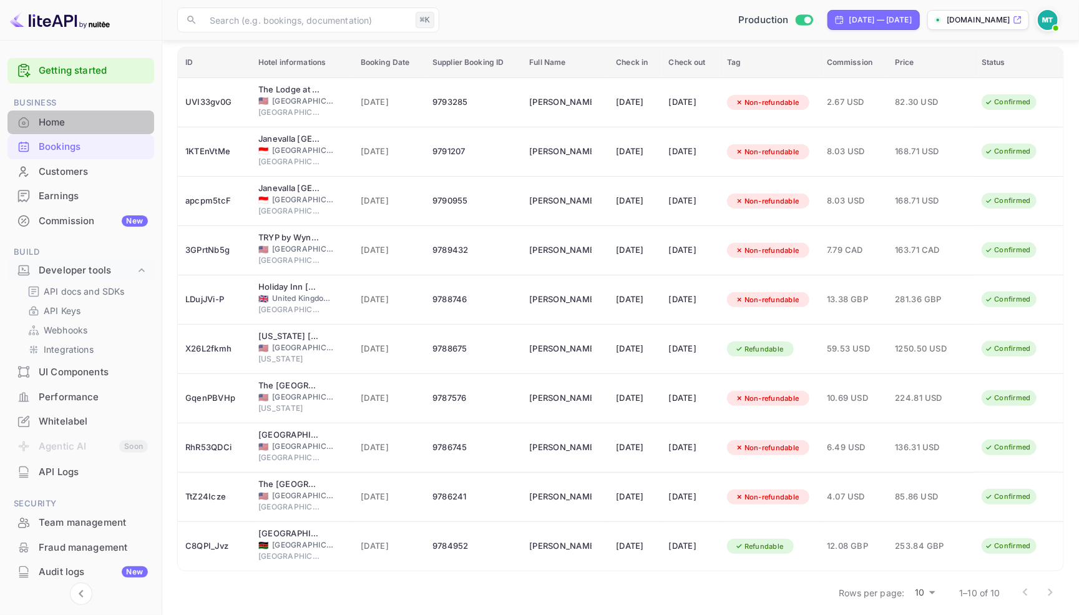
click at [63, 117] on div "Home" at bounding box center [93, 122] width 109 height 14
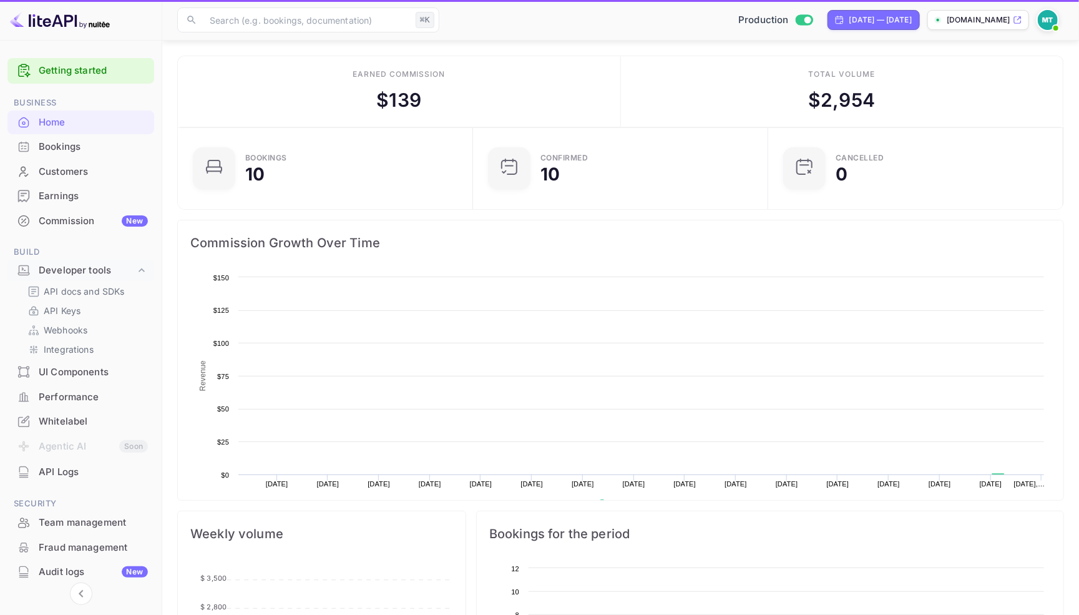
scroll to position [1, 1]
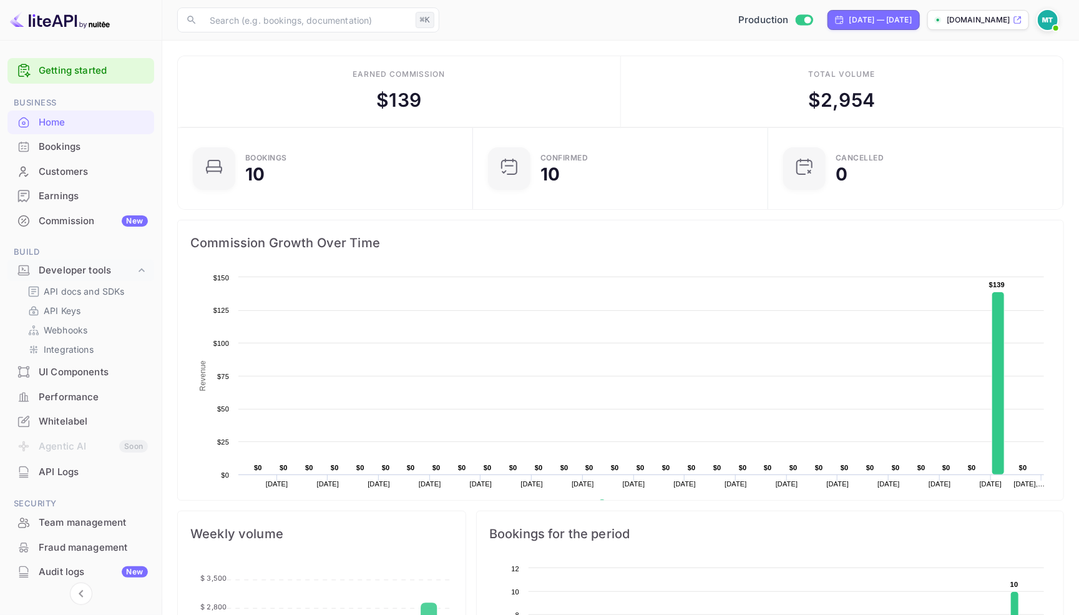
click at [1019, 20] on icon at bounding box center [1017, 20] width 9 height 9
click at [1047, 18] on img at bounding box center [1048, 20] width 20 height 20
click at [1047, 18] on div at bounding box center [539, 307] width 1079 height 615
click at [64, 169] on div "Customers" at bounding box center [93, 172] width 109 height 14
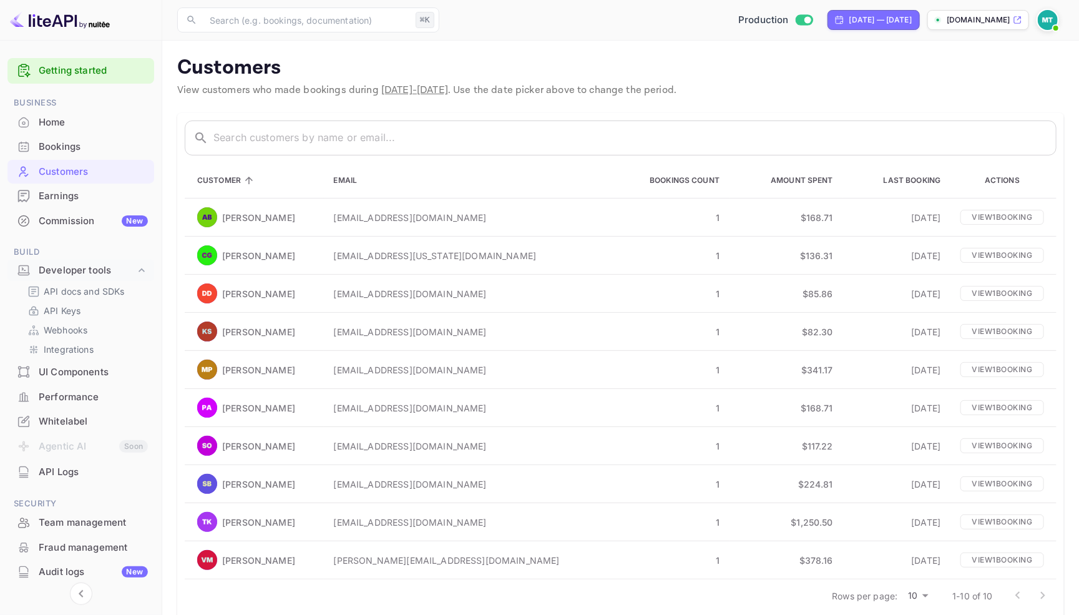
click at [72, 423] on div "Whitelabel" at bounding box center [93, 421] width 109 height 14
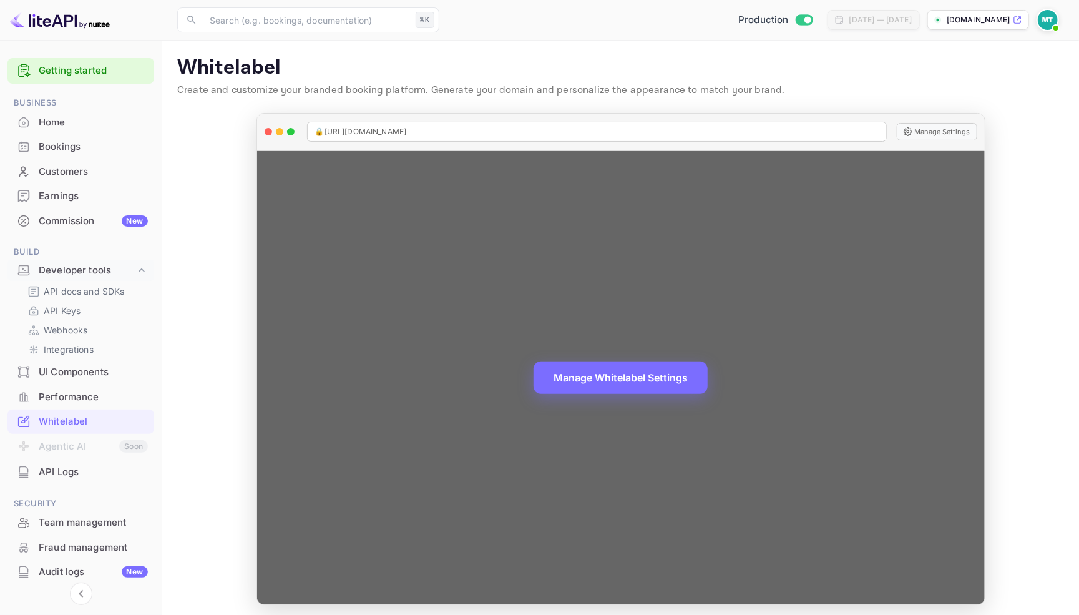
click at [627, 373] on button "Manage Whitelabel Settings" at bounding box center [621, 377] width 174 height 32
click at [627, 373] on button "Manage Whitelabel Settings" at bounding box center [621, 376] width 174 height 32
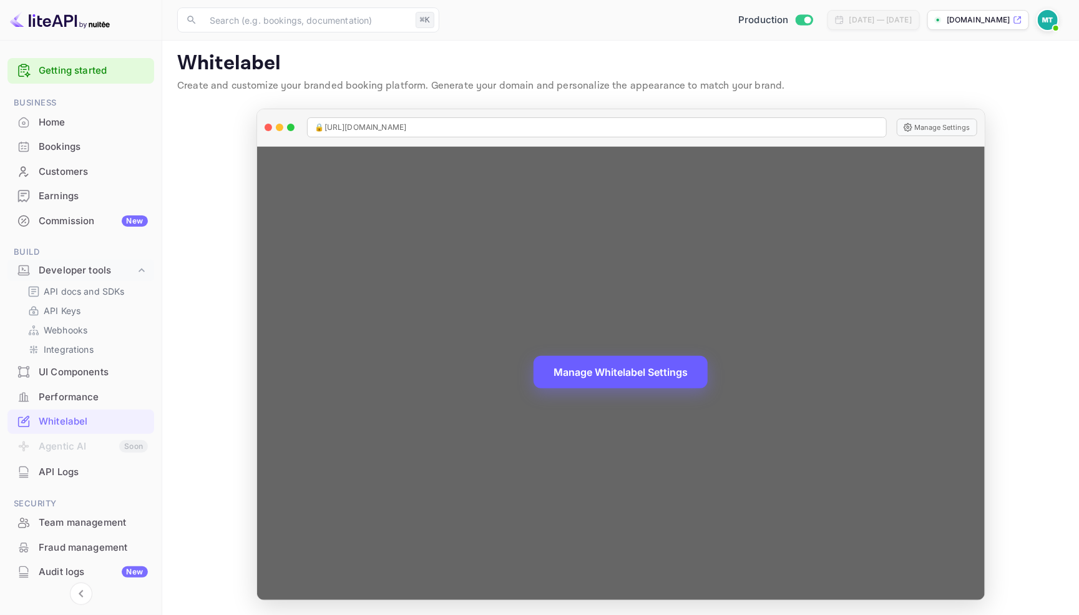
scroll to position [3, 0]
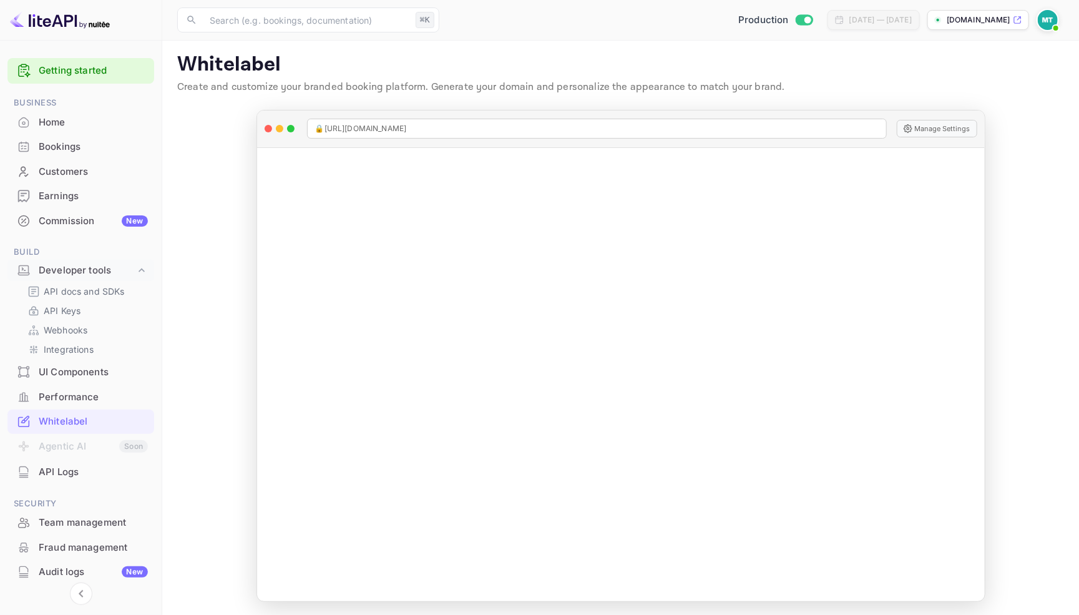
click at [70, 410] on div "Whitelabel" at bounding box center [80, 421] width 147 height 24
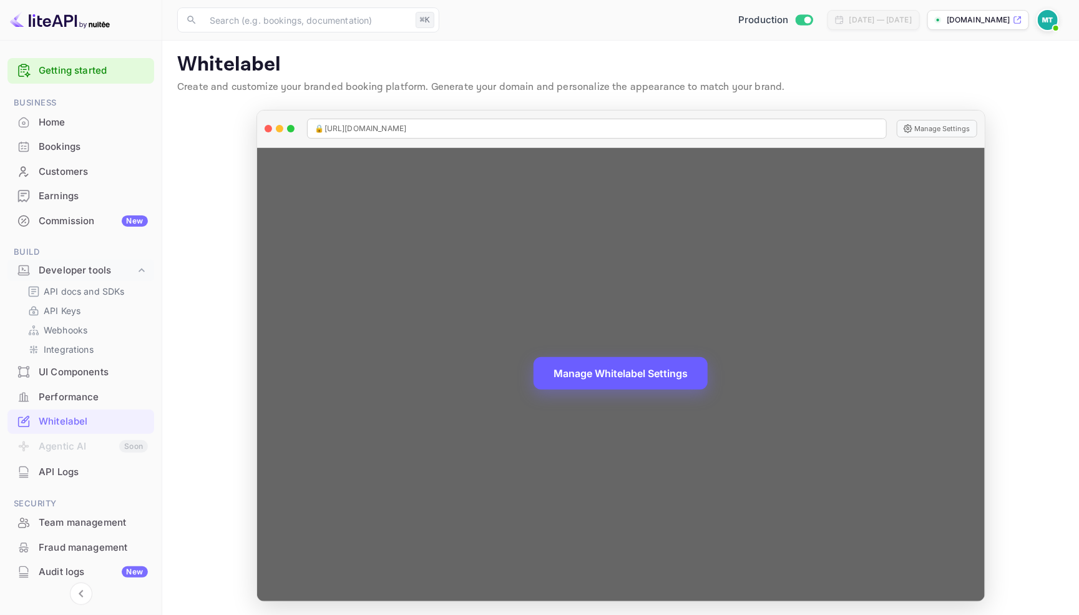
click at [615, 383] on button "Manage Whitelabel Settings" at bounding box center [621, 373] width 174 height 32
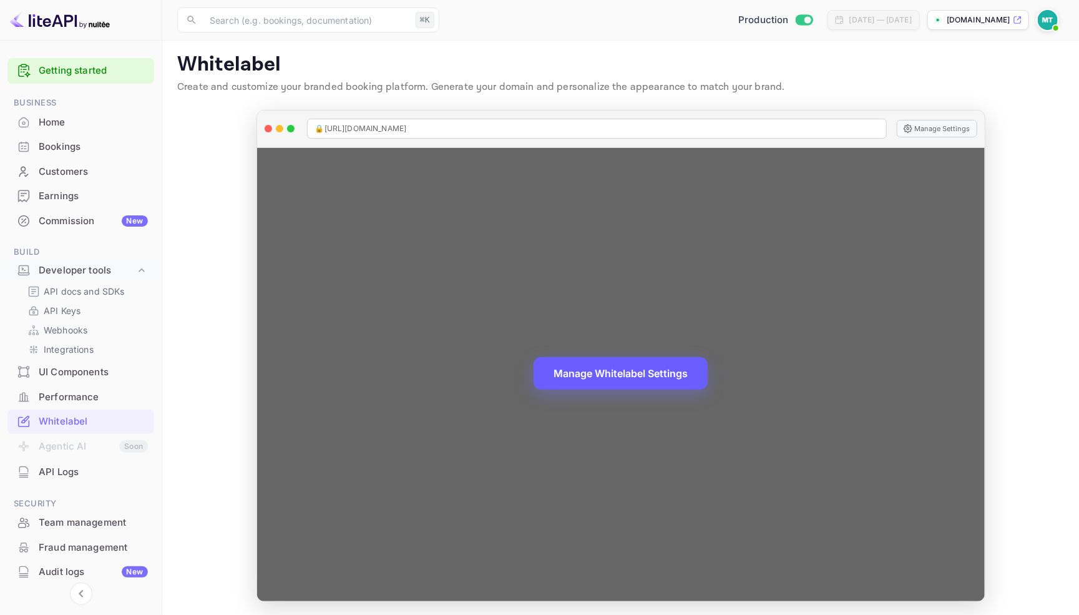
click at [615, 383] on button "Manage Whitelabel Settings" at bounding box center [621, 373] width 174 height 32
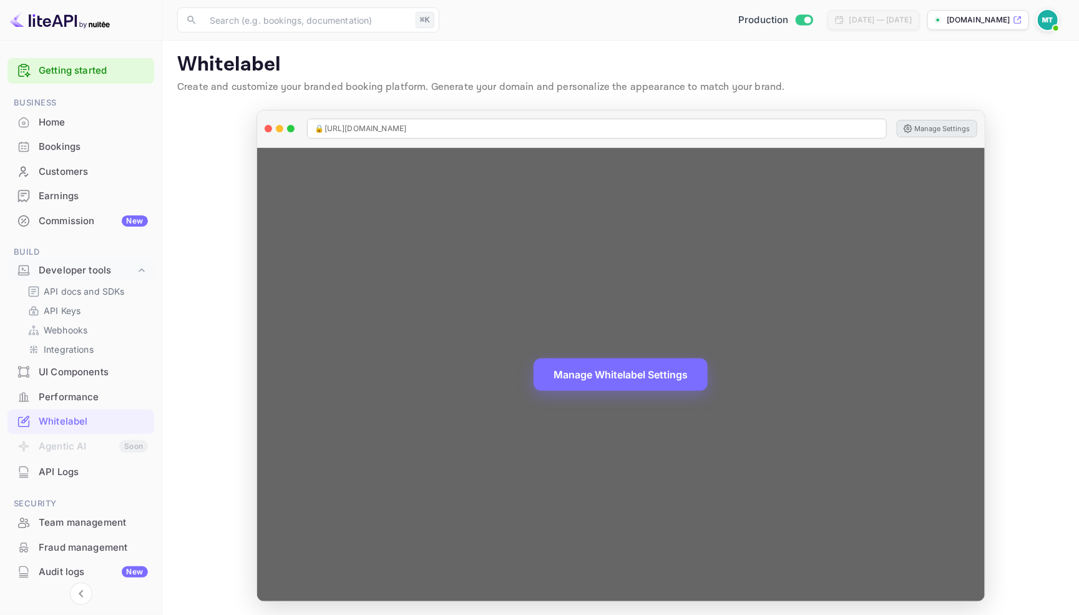
click at [944, 123] on button "Manage Settings" at bounding box center [937, 128] width 81 height 17
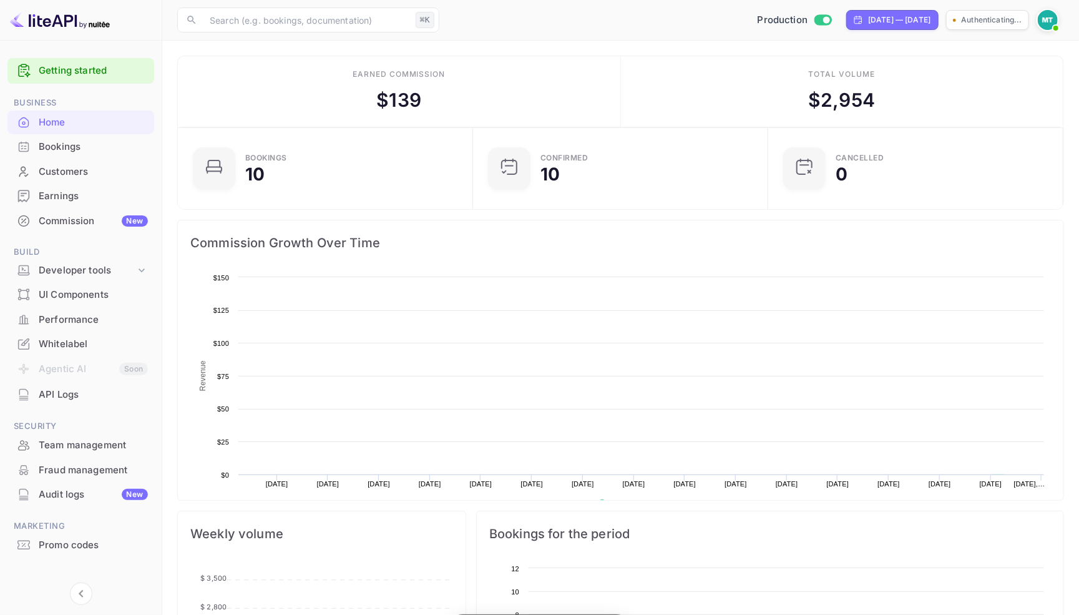
scroll to position [1, 1]
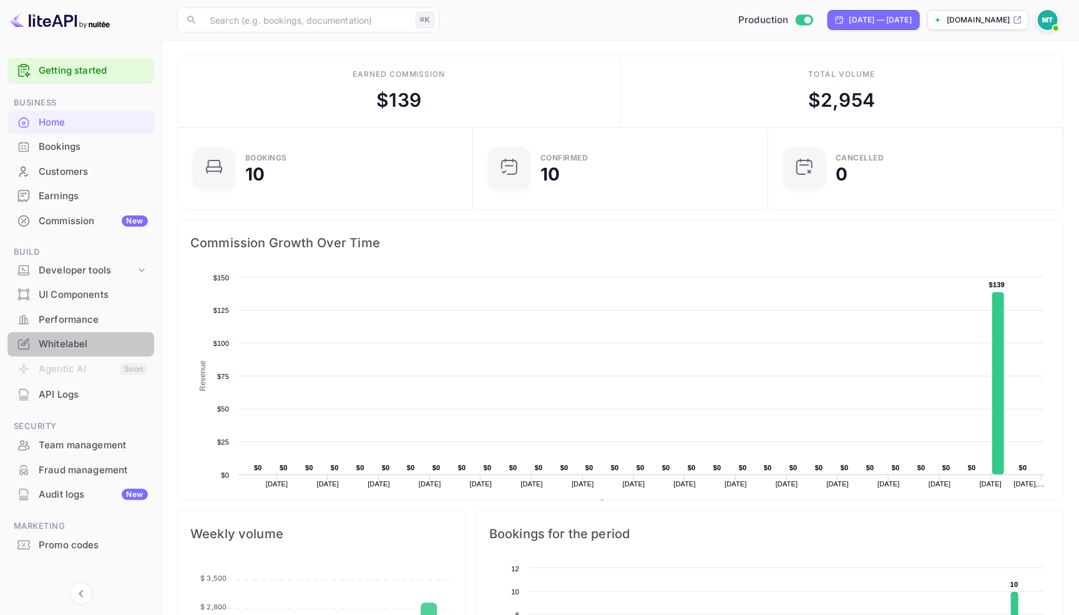
click at [67, 338] on div "Whitelabel" at bounding box center [93, 344] width 109 height 14
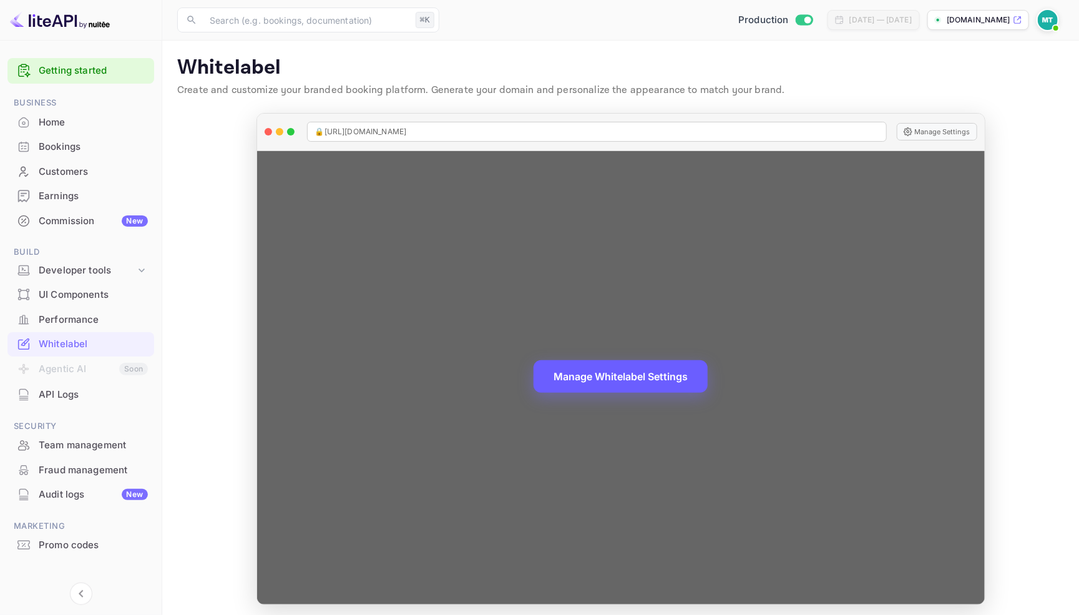
click at [616, 379] on button "Manage Whitelabel Settings" at bounding box center [621, 376] width 174 height 32
